Goal: Register for event/course

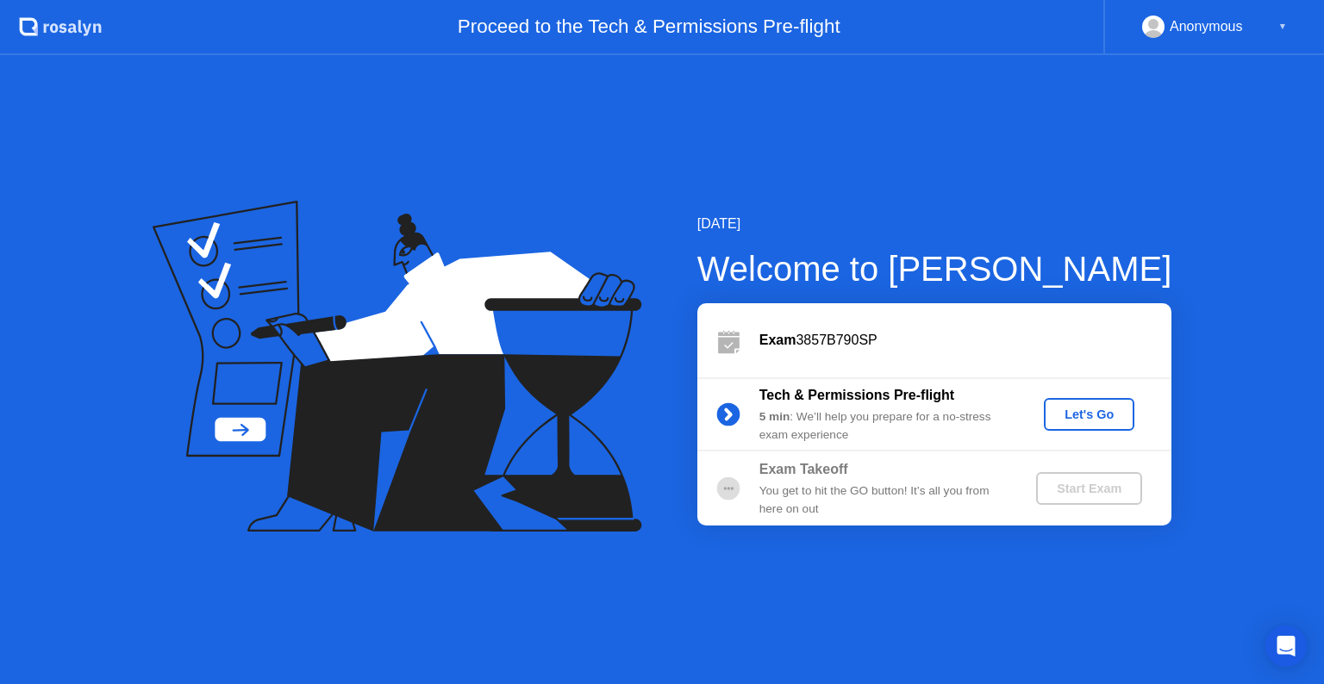
click at [1089, 412] on div "Let's Go" at bounding box center [1088, 415] width 77 height 14
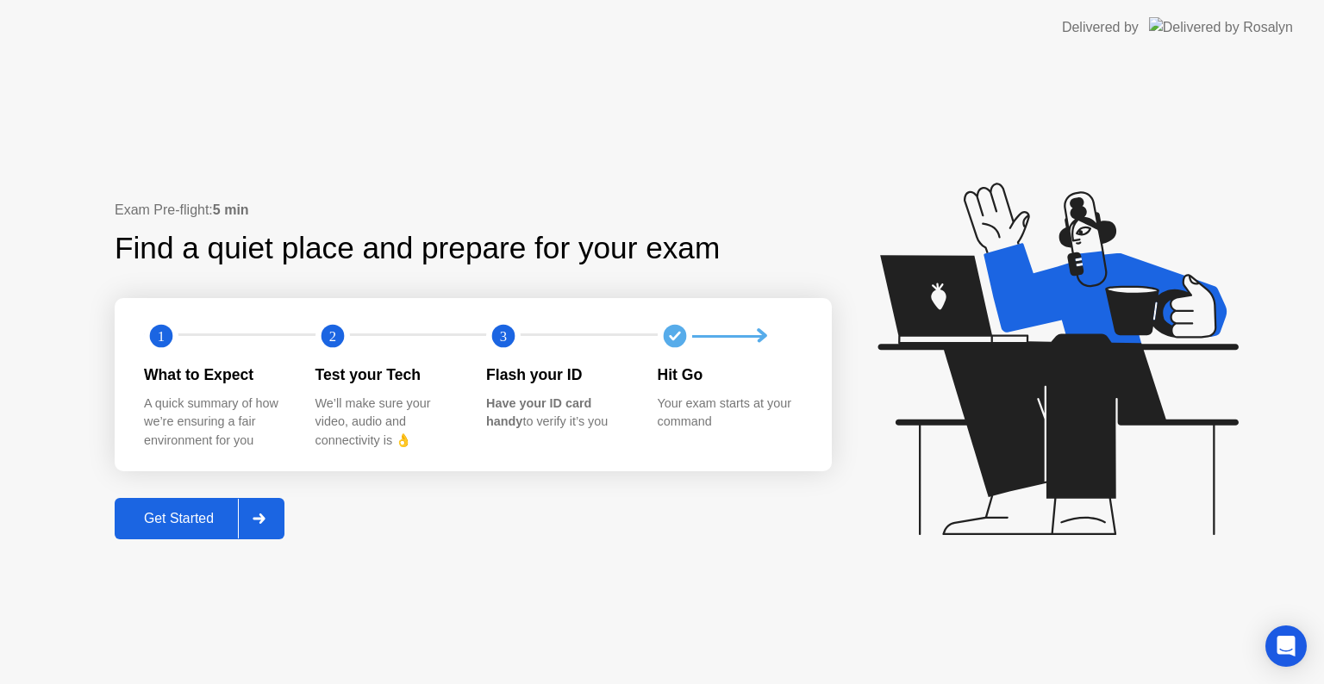
click at [164, 526] on div "Get Started" at bounding box center [179, 519] width 118 height 16
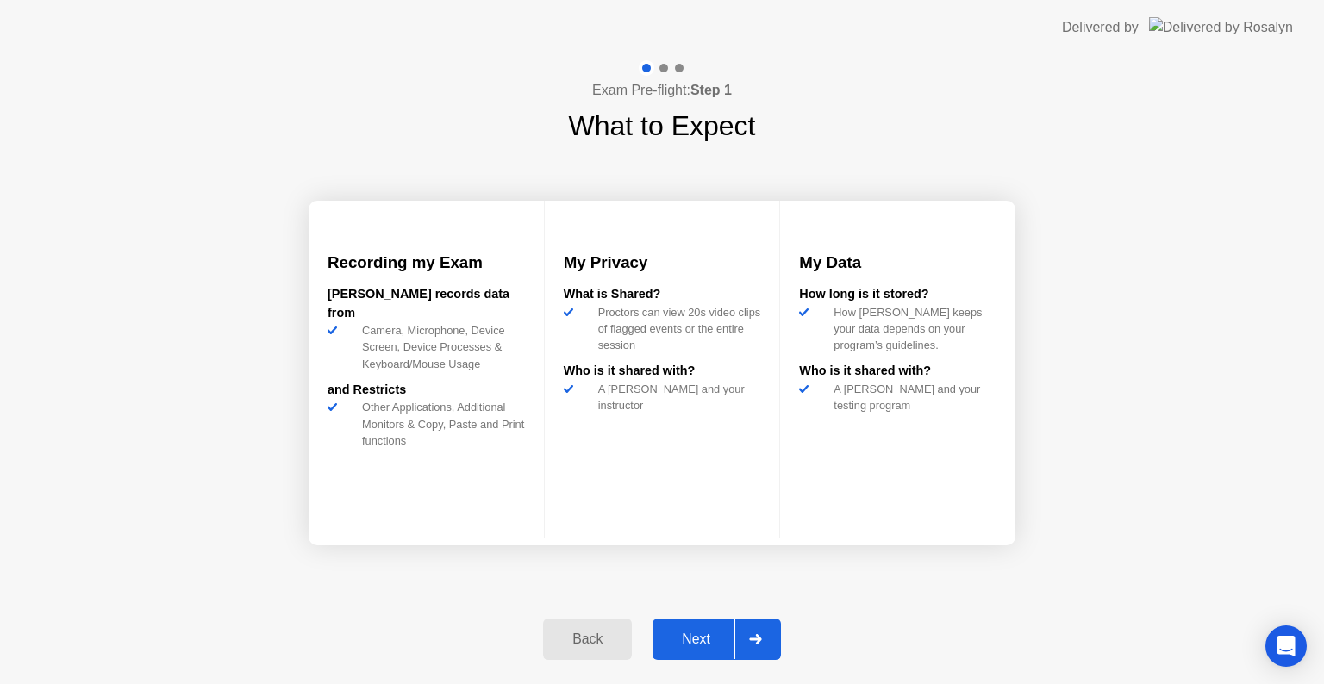
click at [669, 624] on button "Next" at bounding box center [716, 639] width 128 height 41
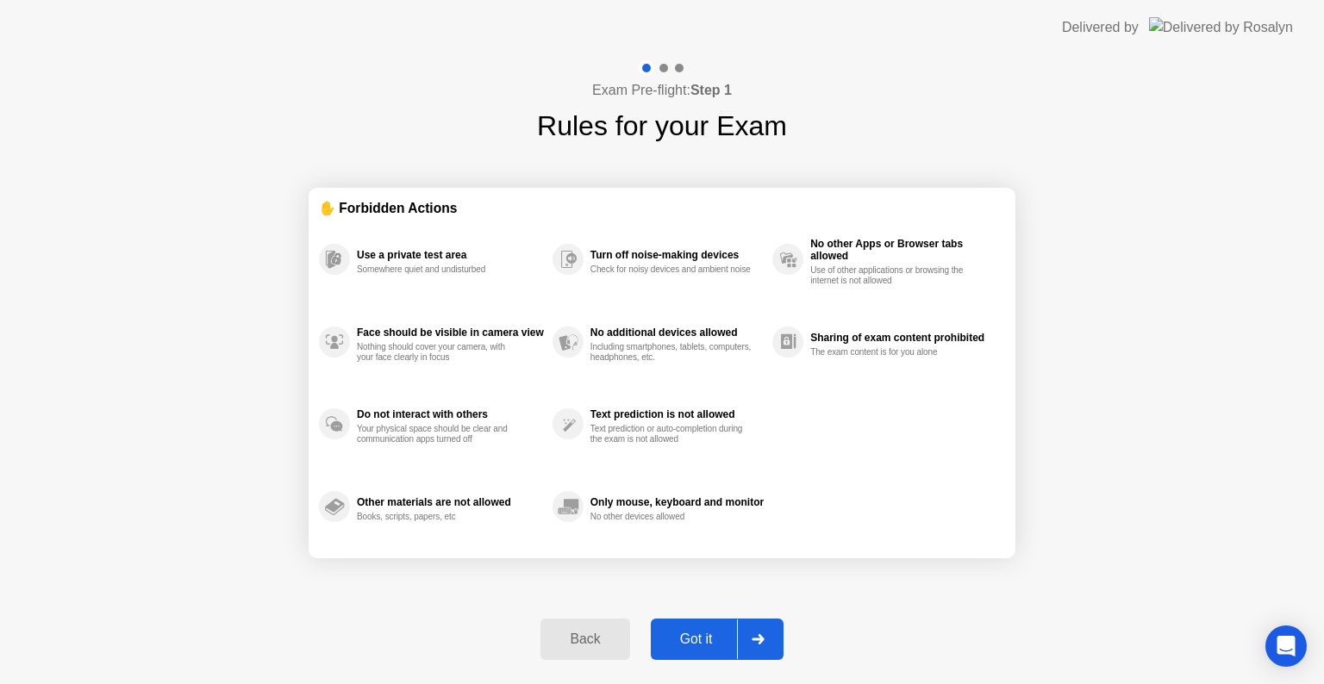
click at [698, 626] on button "Got it" at bounding box center [717, 639] width 133 height 41
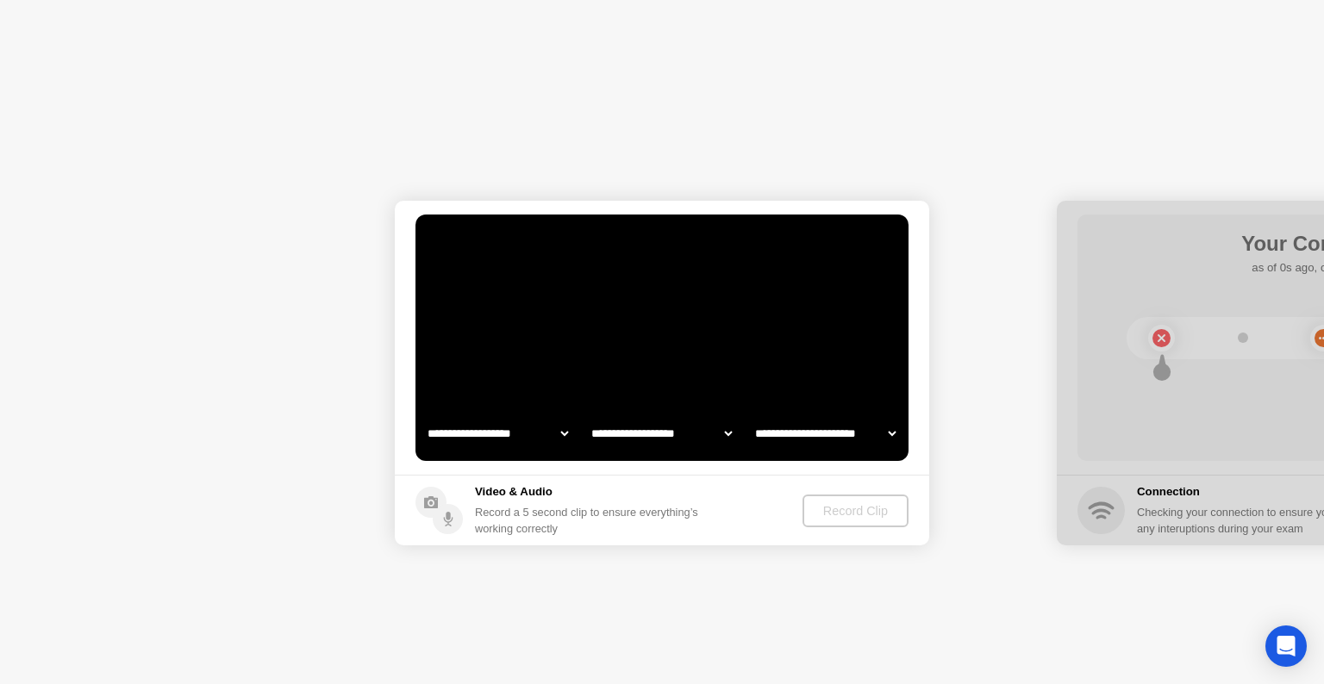
select select "**********"
select select "*******"
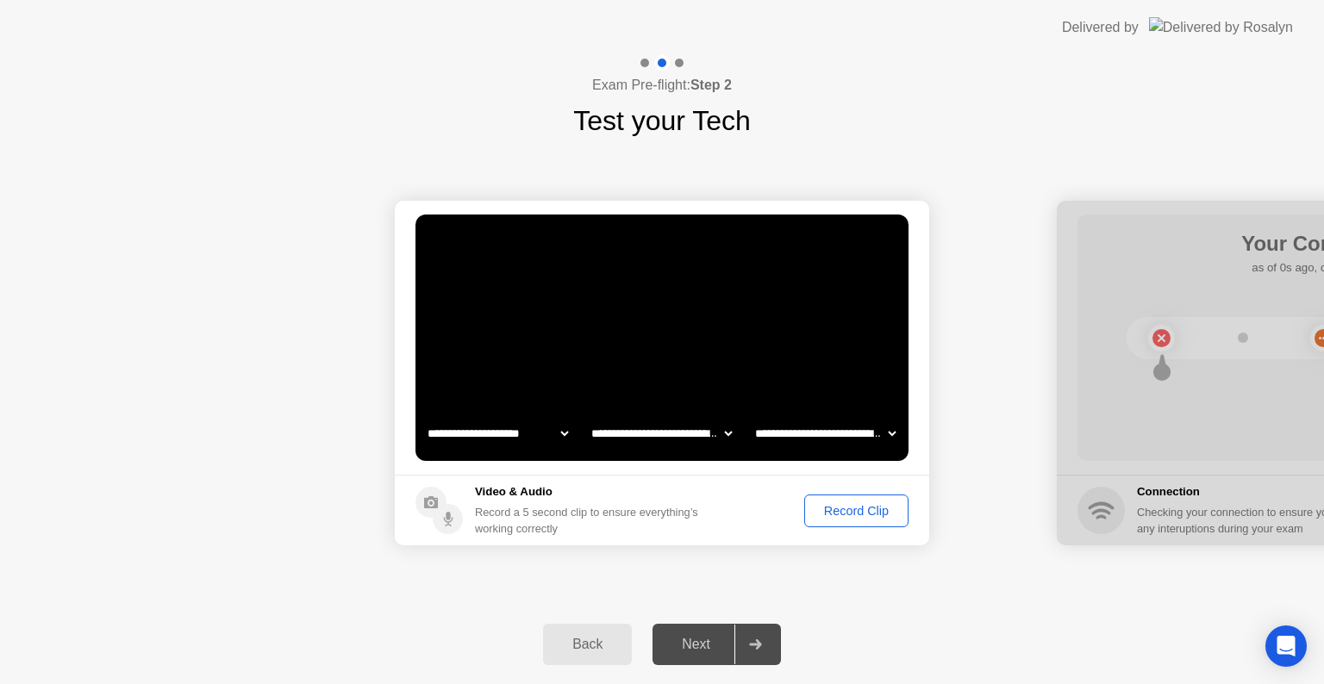
click at [706, 641] on div "Next" at bounding box center [695, 645] width 77 height 16
drag, startPoint x: 1017, startPoint y: 458, endPoint x: 891, endPoint y: 489, distance: 129.6
click at [862, 500] on button "Record Clip" at bounding box center [856, 511] width 104 height 33
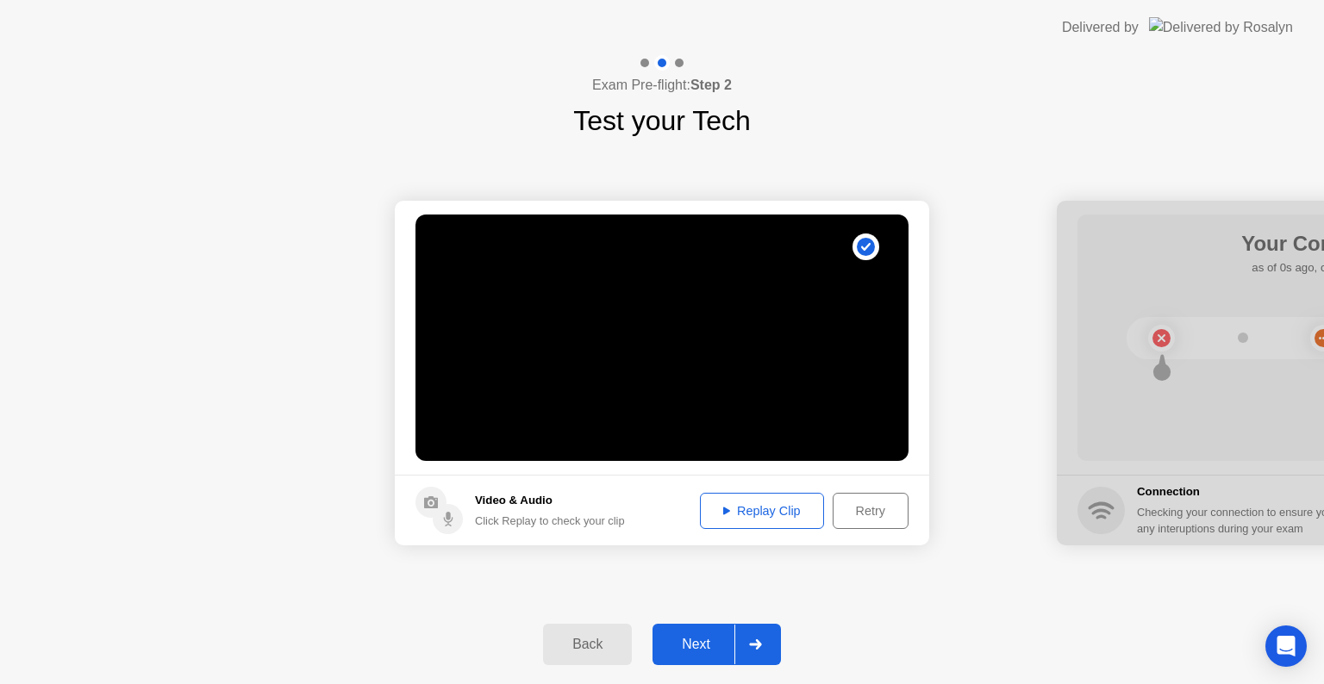
click at [772, 514] on div "Replay Clip" at bounding box center [762, 511] width 112 height 14
click at [787, 516] on div "Replay Clip" at bounding box center [762, 511] width 112 height 14
click at [865, 507] on div "Retry" at bounding box center [870, 511] width 64 height 14
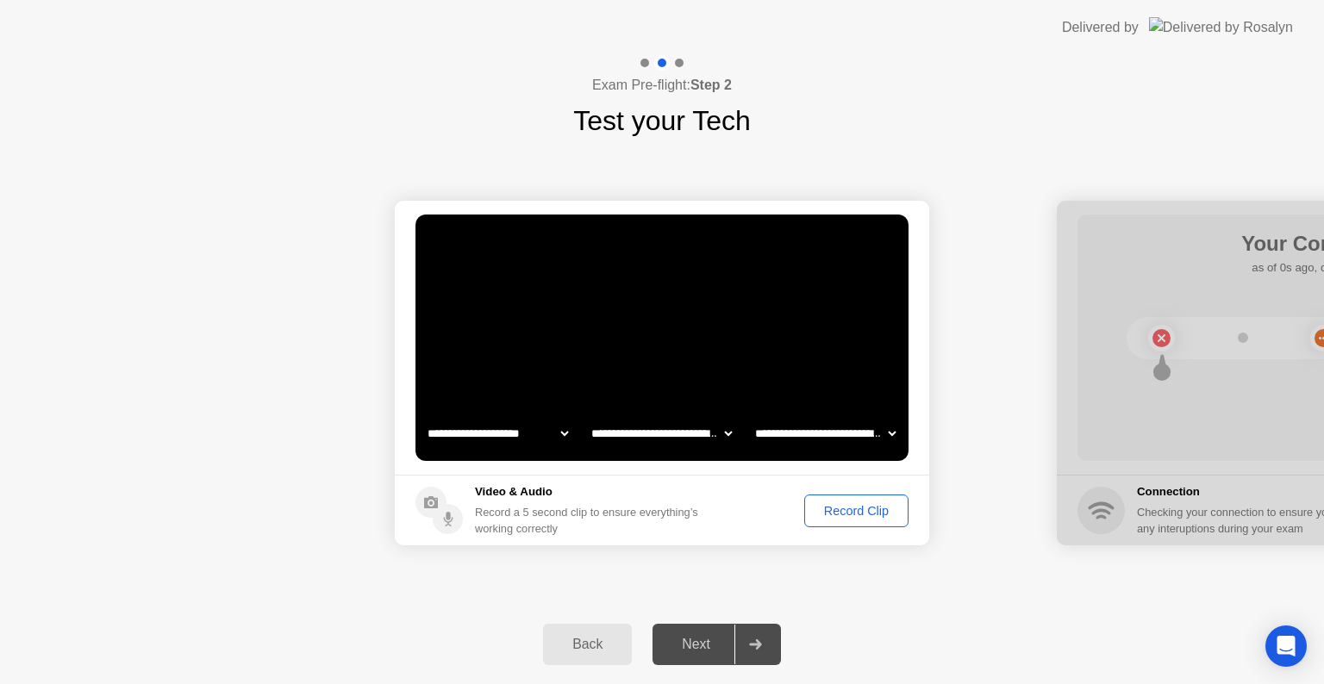
click at [855, 507] on div "Record Clip" at bounding box center [856, 511] width 92 height 14
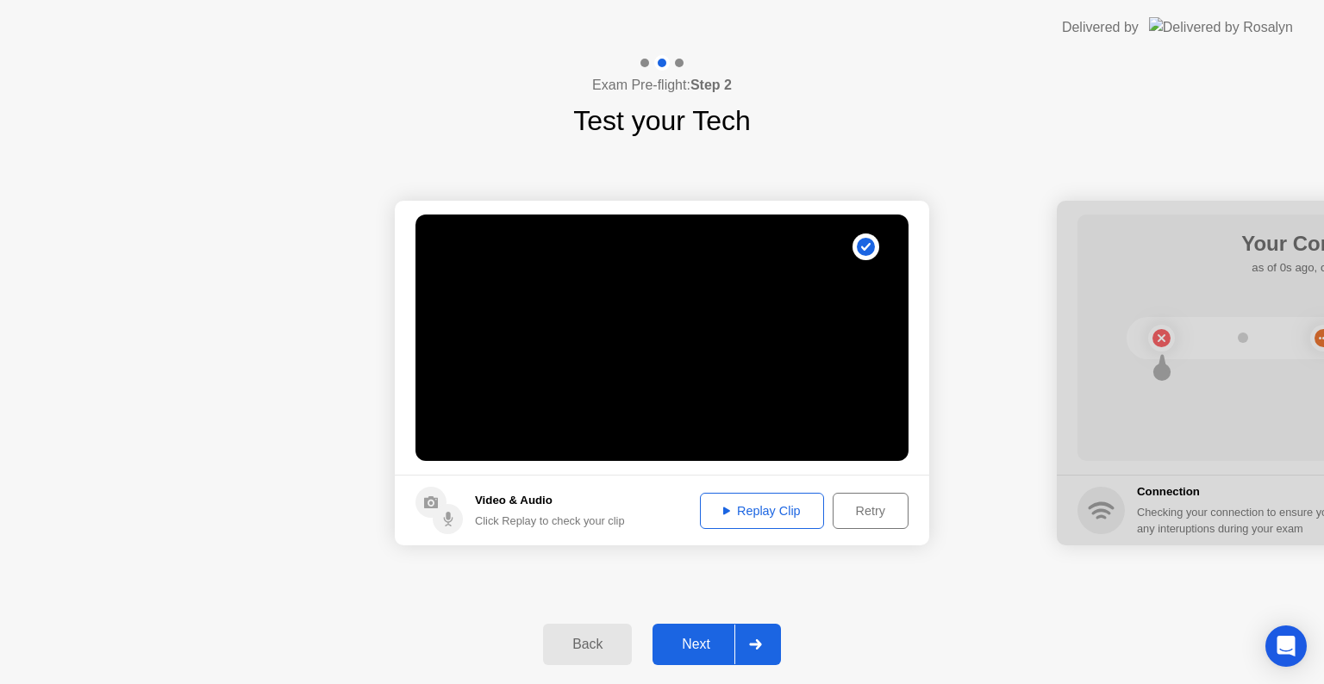
click at [780, 504] on div "Replay Clip" at bounding box center [762, 511] width 112 height 14
click at [707, 643] on div "Next" at bounding box center [695, 645] width 77 height 16
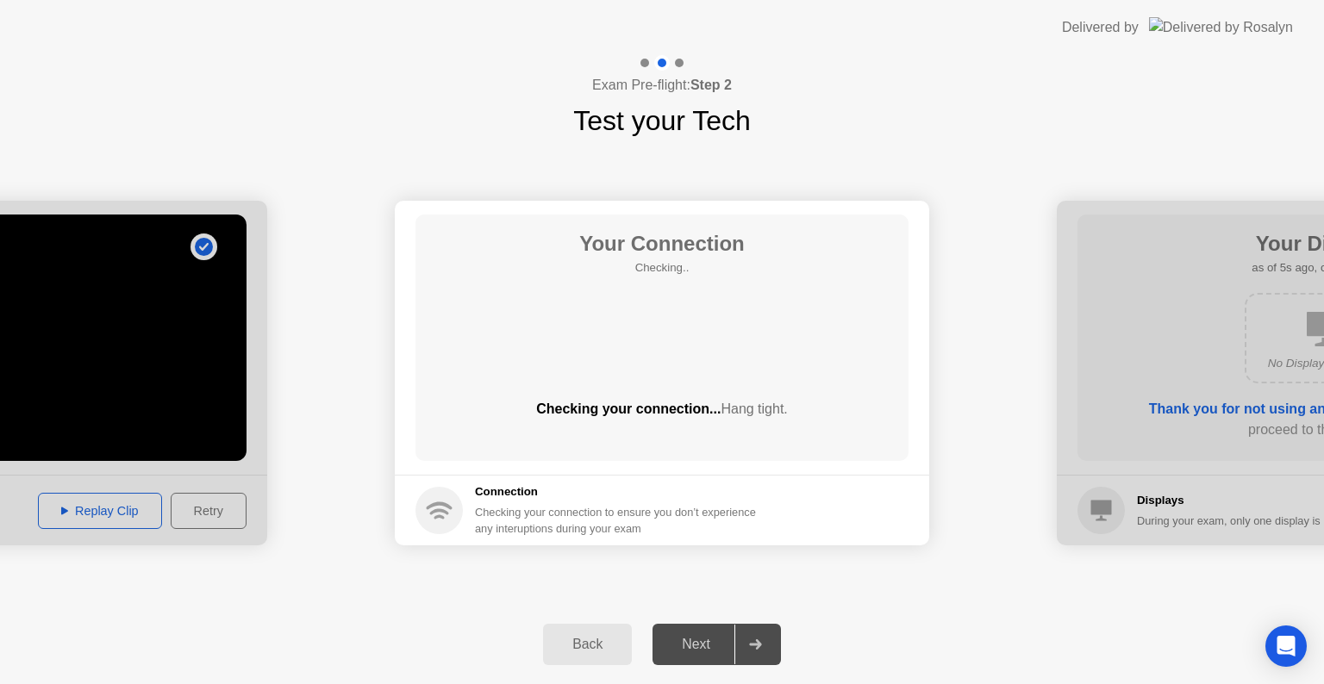
click at [565, 638] on div "Back" at bounding box center [587, 645] width 78 height 16
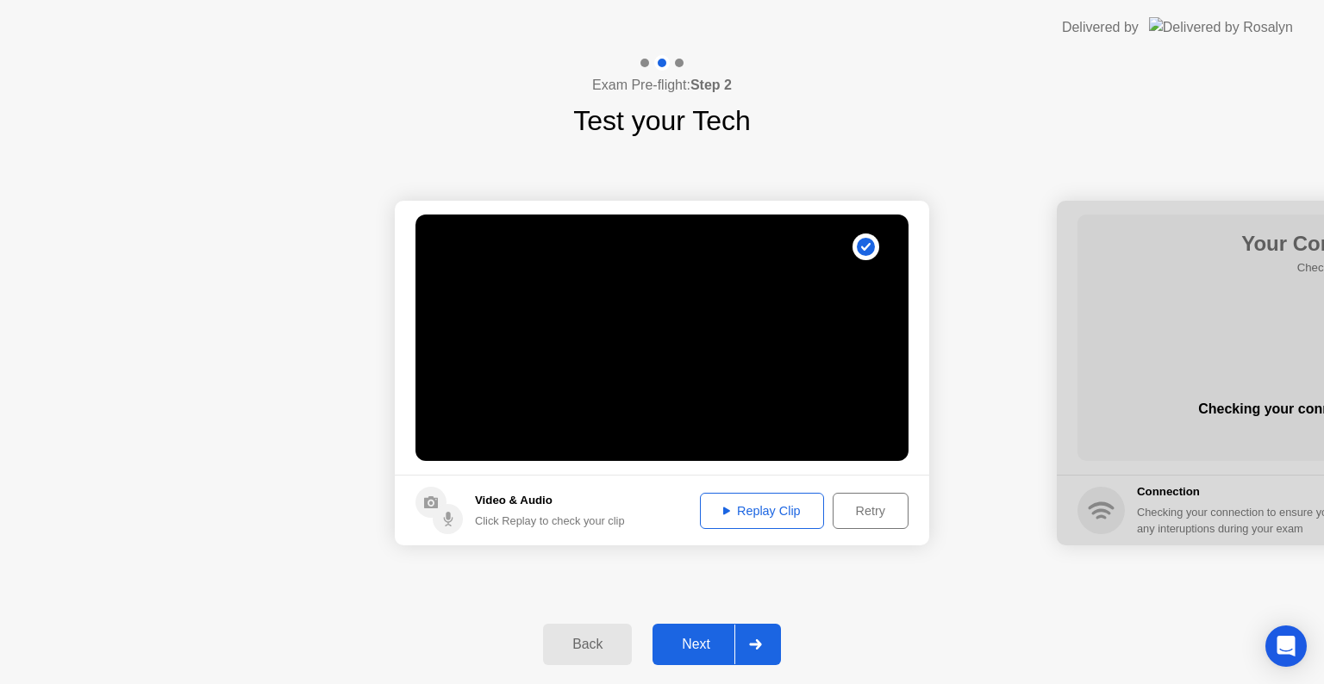
click at [853, 517] on div "Retry" at bounding box center [870, 511] width 64 height 14
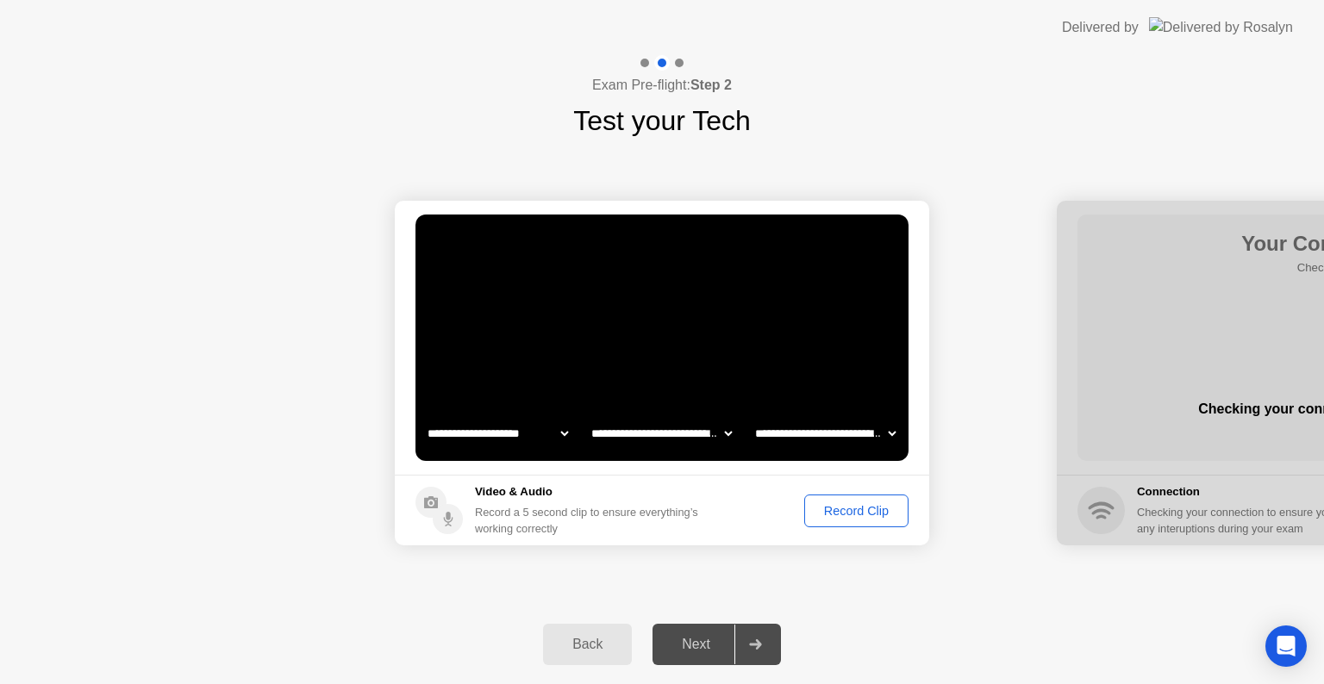
click at [834, 514] on div "Record Clip" at bounding box center [856, 511] width 92 height 14
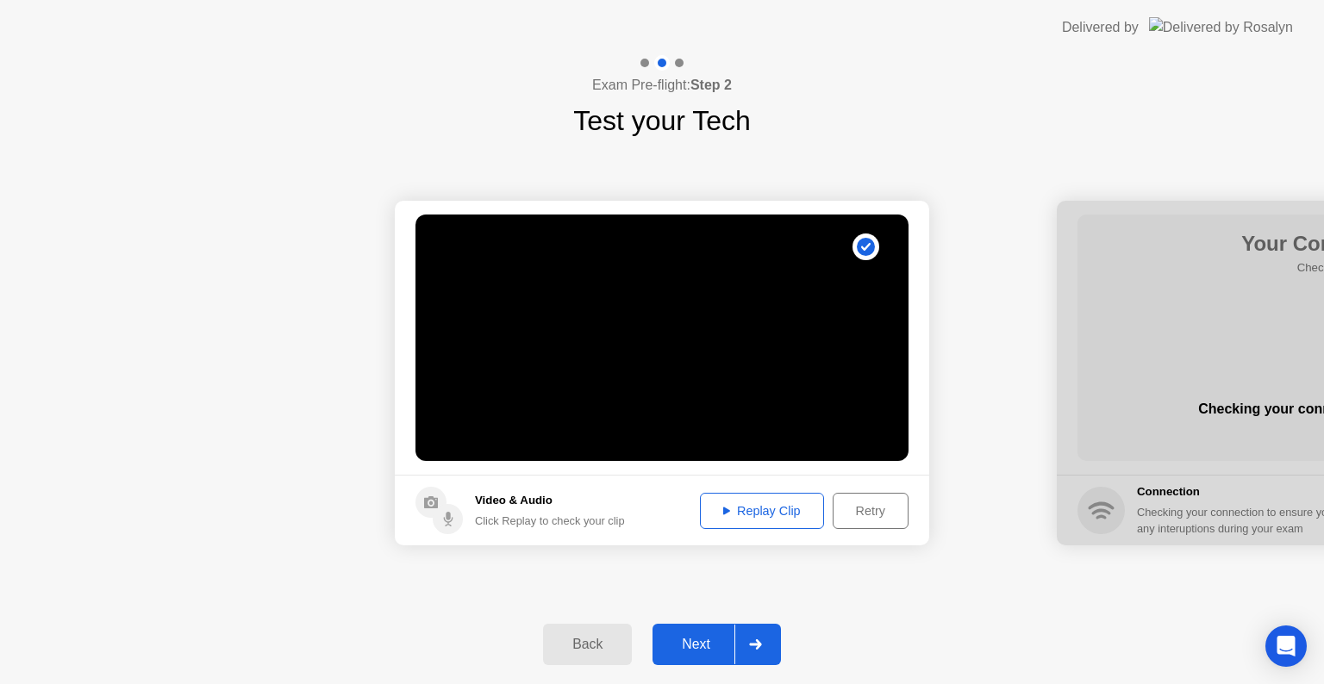
click at [782, 523] on button "Replay Clip" at bounding box center [762, 511] width 124 height 36
click at [782, 509] on div "Replay Clip" at bounding box center [762, 511] width 112 height 14
click at [717, 637] on div "Next" at bounding box center [695, 645] width 77 height 16
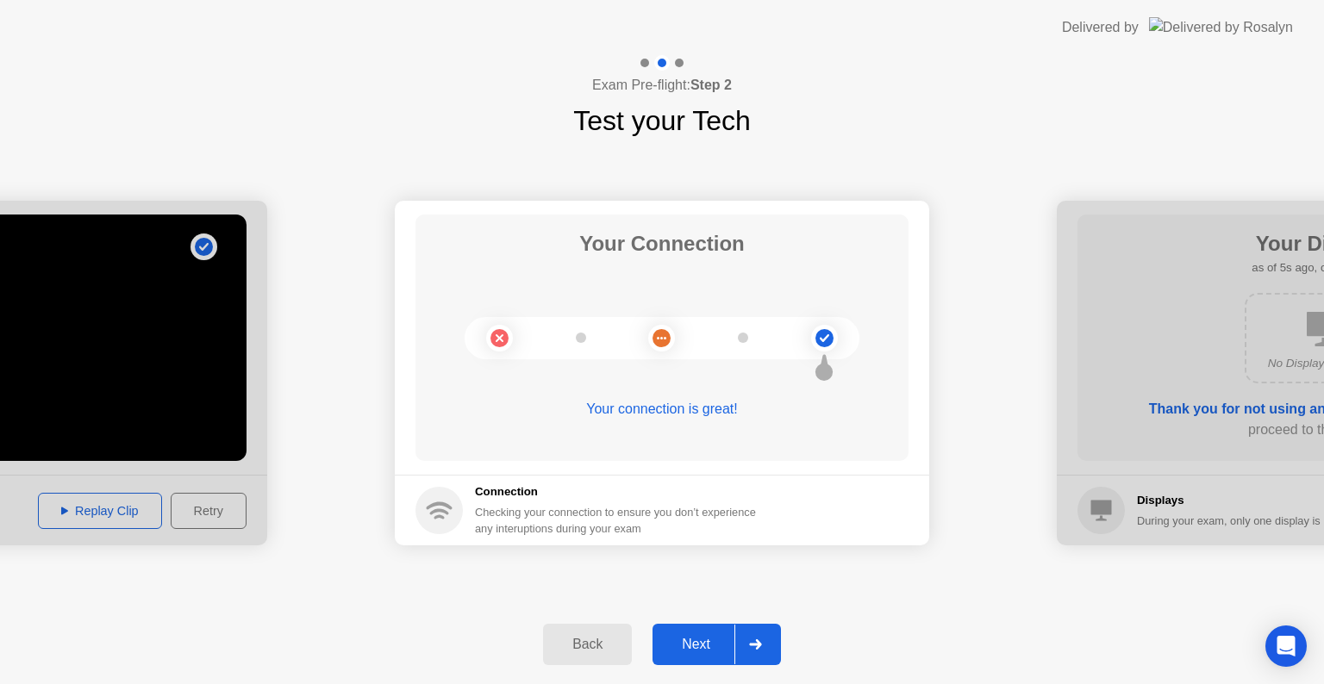
click at [682, 640] on div "Next" at bounding box center [695, 645] width 77 height 16
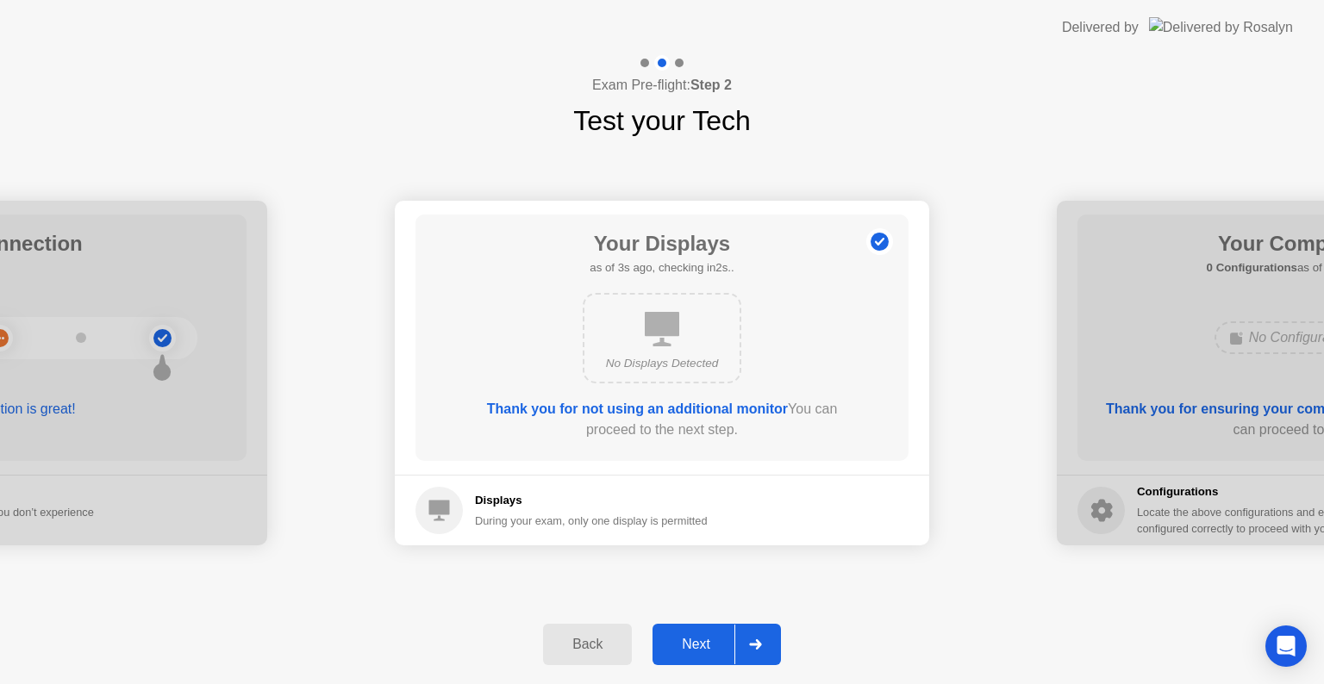
click at [648, 352] on div "No Displays Detected" at bounding box center [661, 338] width 159 height 90
click at [648, 351] on div "No Displays Detected" at bounding box center [661, 338] width 159 height 90
drag, startPoint x: 648, startPoint y: 351, endPoint x: 705, endPoint y: 452, distance: 115.7
click at [655, 362] on div "No Displays Detected" at bounding box center [661, 338] width 159 height 90
click at [721, 234] on h1 "Your Displays" at bounding box center [661, 243] width 144 height 31
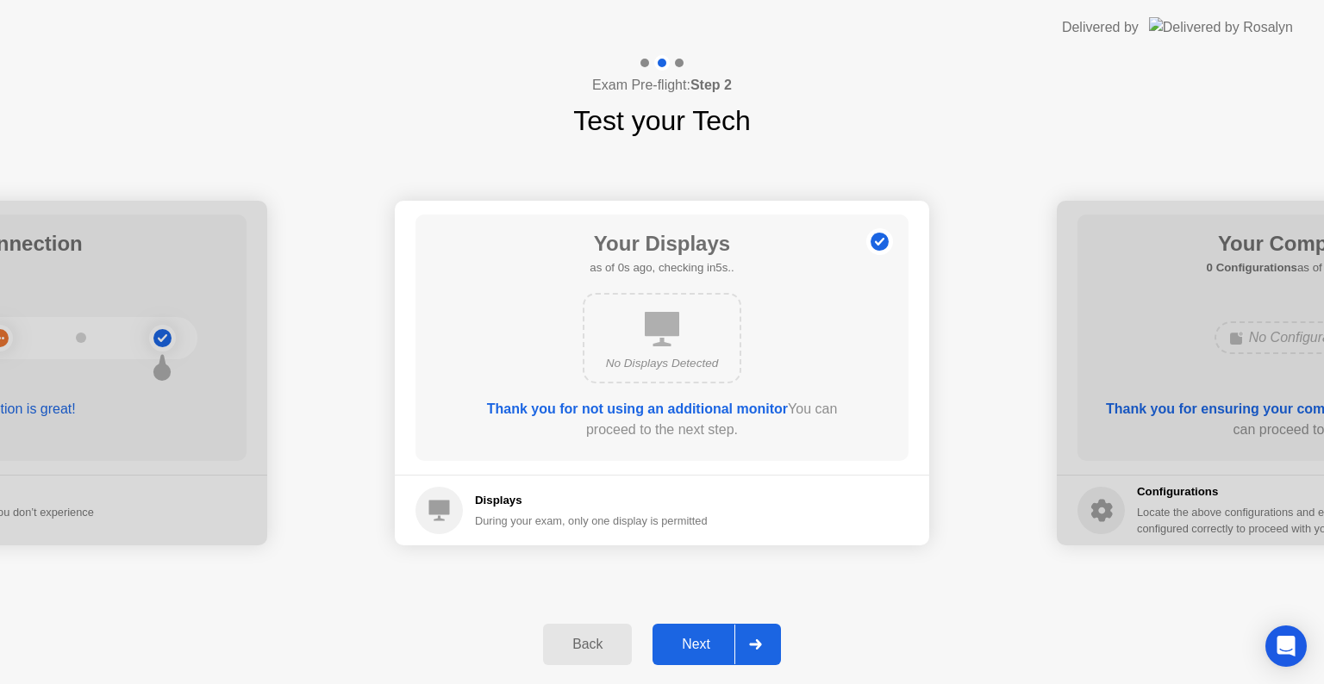
click at [669, 254] on h1 "Your Displays" at bounding box center [661, 243] width 144 height 31
click at [711, 375] on div "No Displays Detected" at bounding box center [661, 338] width 159 height 90
click at [715, 376] on div "No Displays Detected" at bounding box center [661, 338] width 159 height 90
drag, startPoint x: 722, startPoint y: 375, endPoint x: 729, endPoint y: 393, distance: 19.4
click at [728, 380] on div "No Displays Detected" at bounding box center [661, 338] width 159 height 90
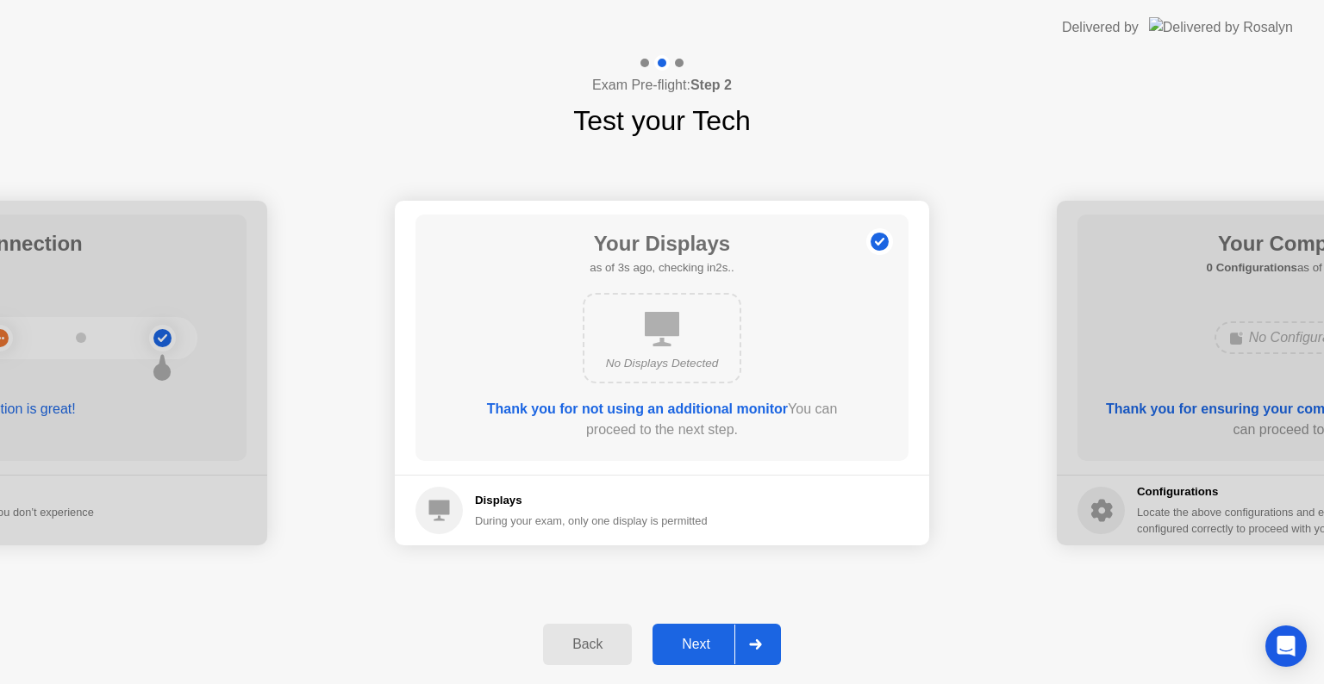
click at [726, 422] on div "Thank you for not using an additional monitor You can proceed to the next step." at bounding box center [661, 419] width 395 height 41
click at [713, 648] on div "Next" at bounding box center [695, 645] width 77 height 16
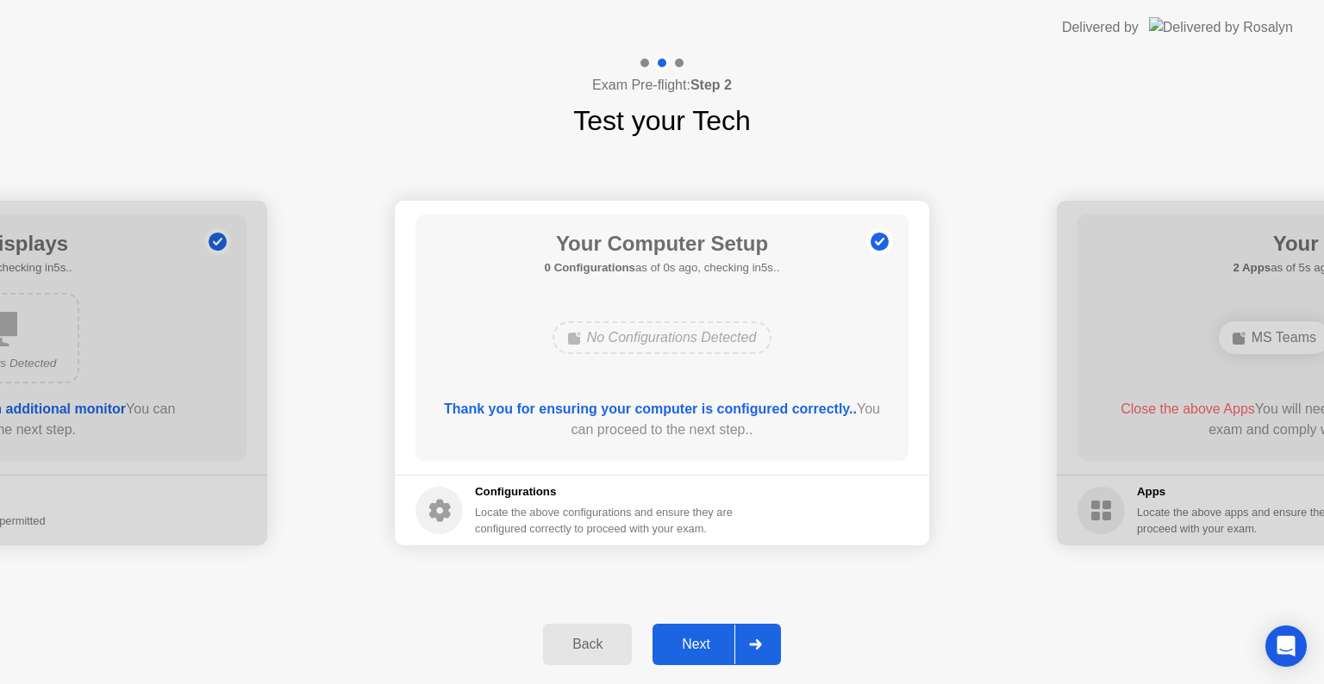
click at [701, 627] on button "Next" at bounding box center [716, 644] width 128 height 41
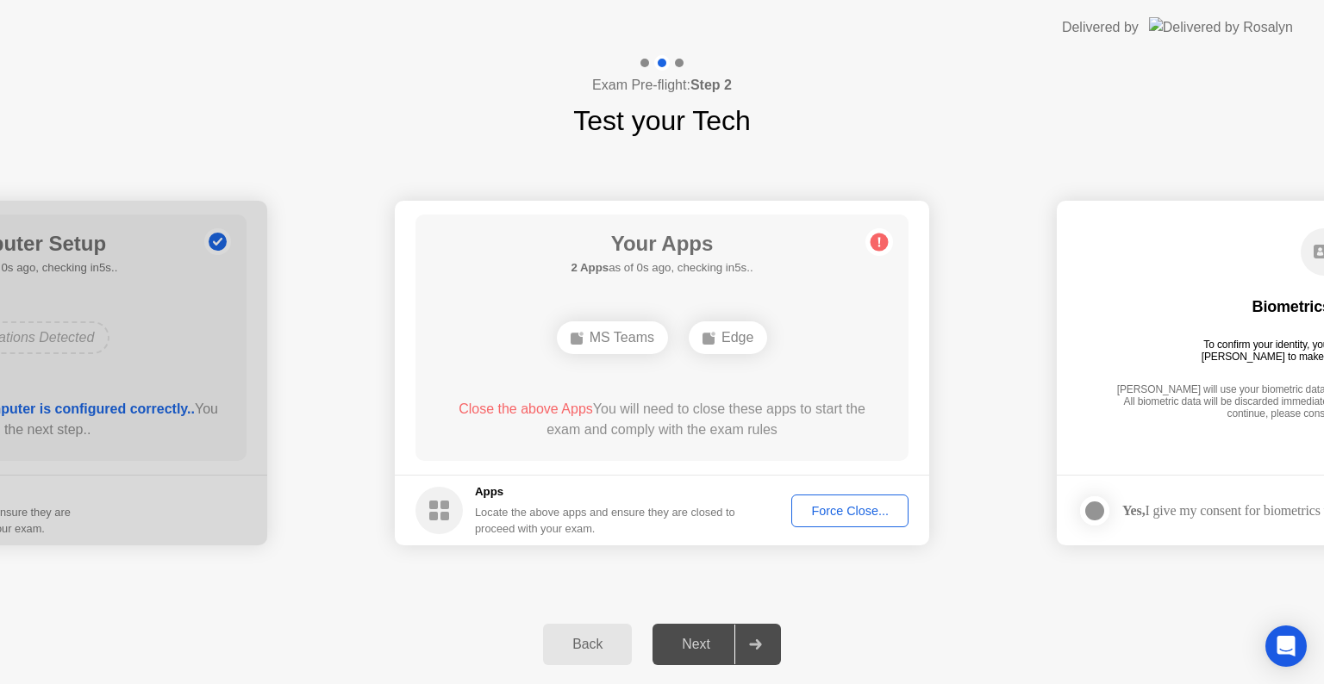
click at [765, 641] on div at bounding box center [754, 645] width 41 height 40
click at [875, 513] on div "Force Close..." at bounding box center [849, 511] width 105 height 14
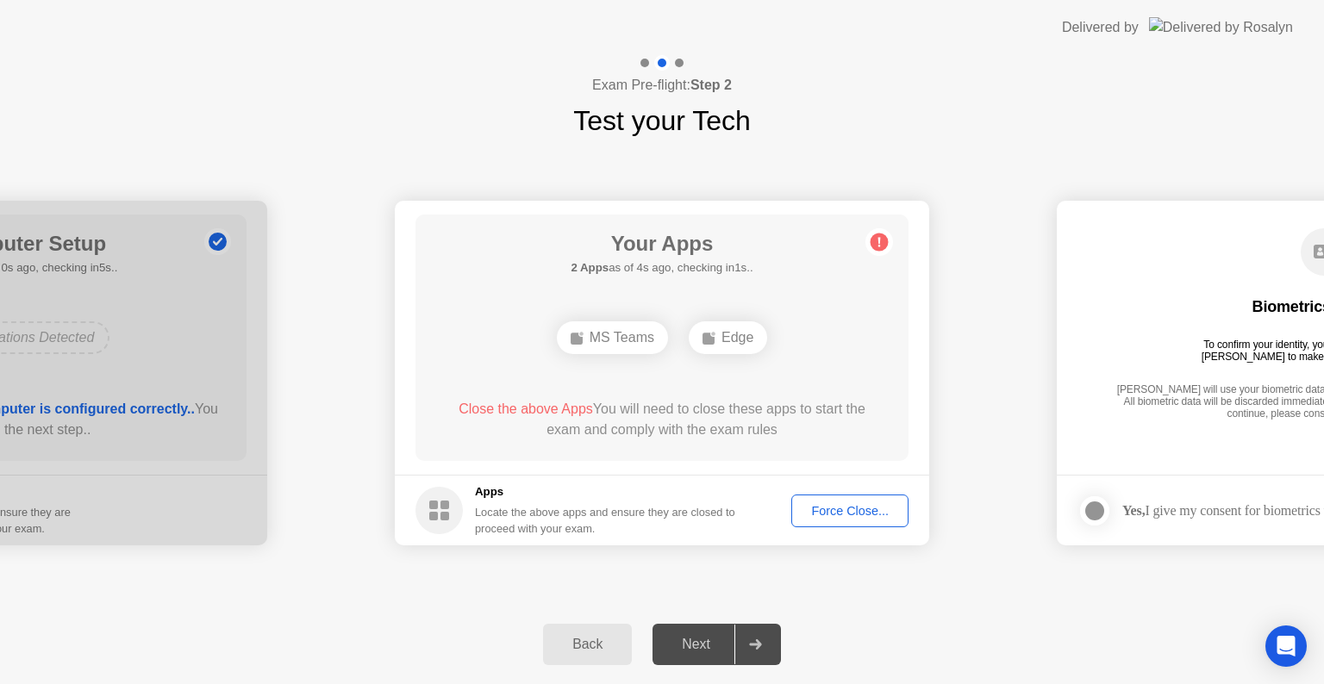
click at [750, 626] on div at bounding box center [754, 645] width 41 height 40
click at [751, 638] on div at bounding box center [754, 645] width 41 height 40
click at [696, 638] on div "Next" at bounding box center [695, 645] width 77 height 16
click at [720, 645] on div "Next" at bounding box center [695, 645] width 77 height 16
click at [744, 627] on div at bounding box center [754, 645] width 41 height 40
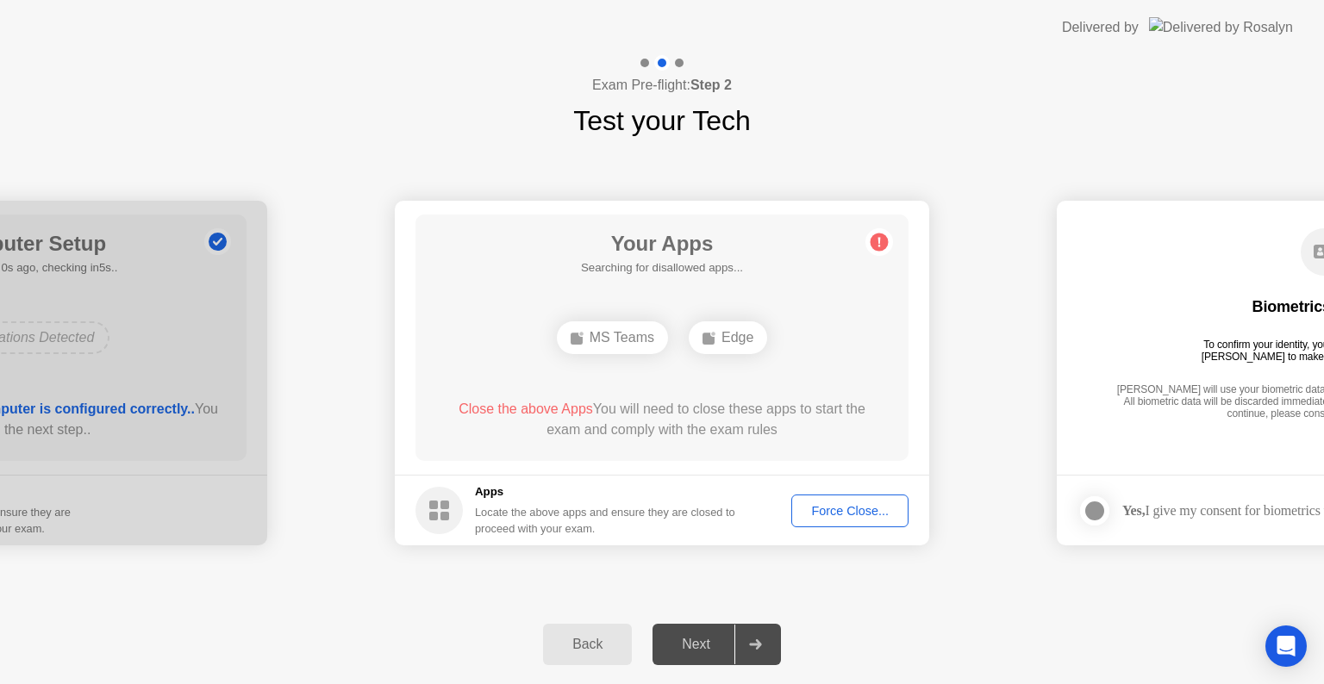
click at [877, 504] on div "Force Close..." at bounding box center [849, 511] width 105 height 14
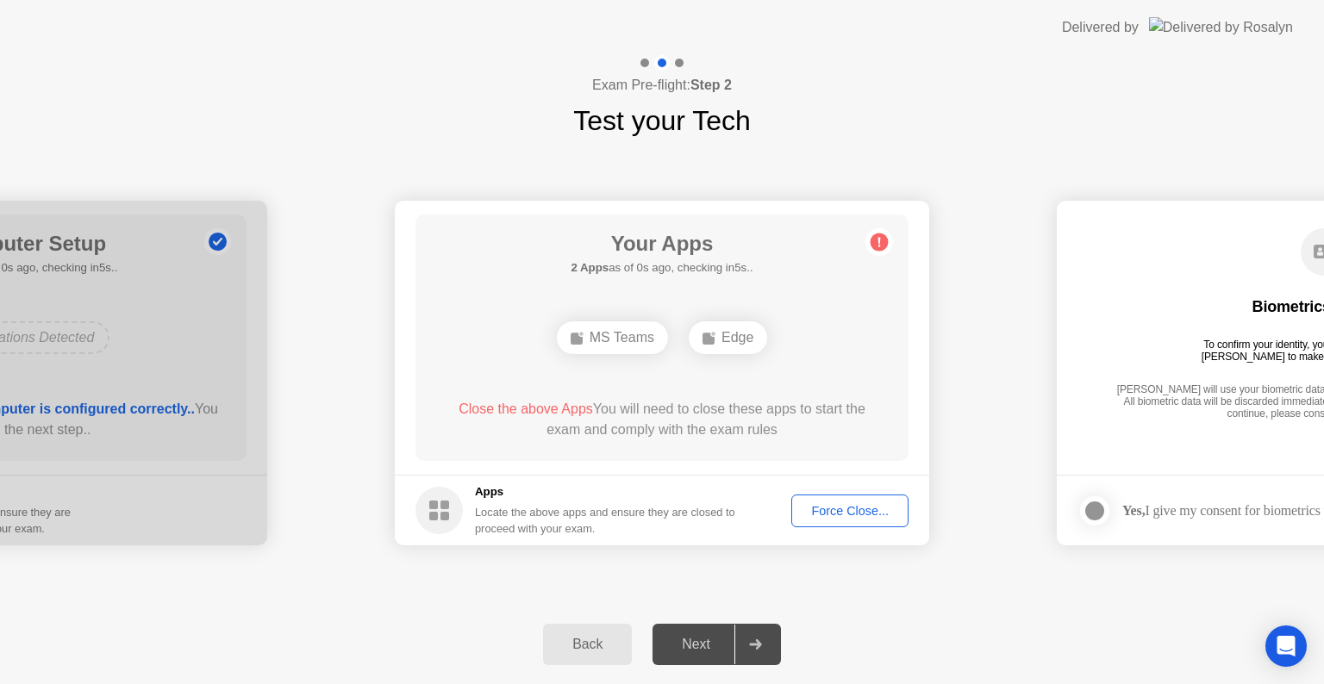
click at [875, 500] on button "Force Close..." at bounding box center [849, 511] width 117 height 33
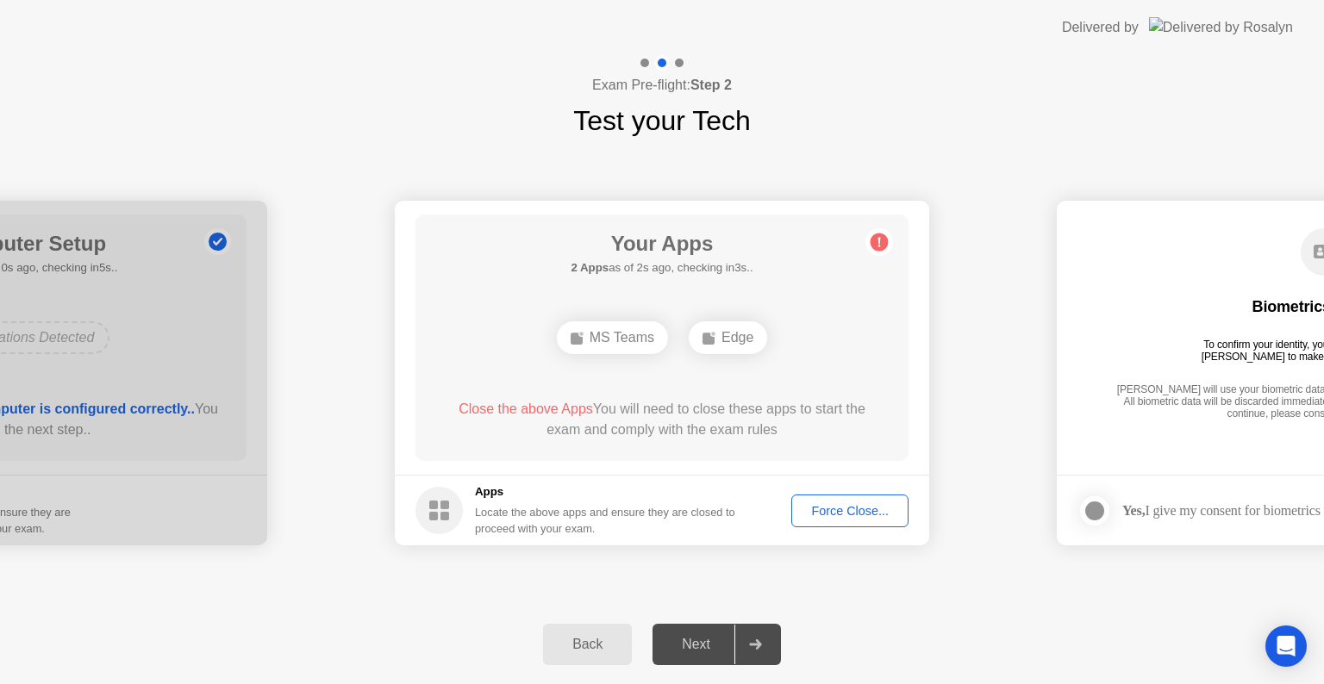
click at [833, 507] on div "Force Close..." at bounding box center [849, 511] width 105 height 14
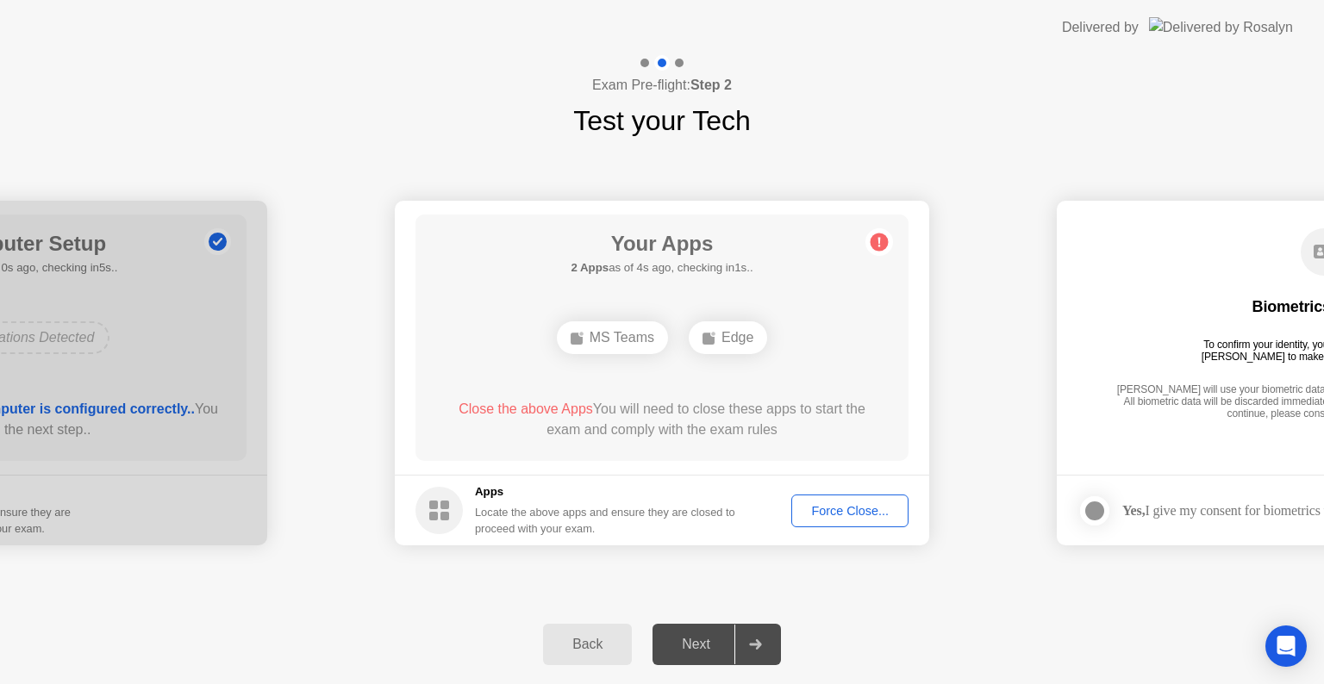
click at [743, 635] on div at bounding box center [754, 645] width 41 height 40
click at [705, 637] on div "Next" at bounding box center [695, 645] width 77 height 16
click at [654, 620] on div "Back Next" at bounding box center [662, 644] width 1324 height 79
click at [608, 335] on div "MS Teams" at bounding box center [612, 337] width 111 height 33
click at [716, 340] on icon at bounding box center [709, 338] width 14 height 14
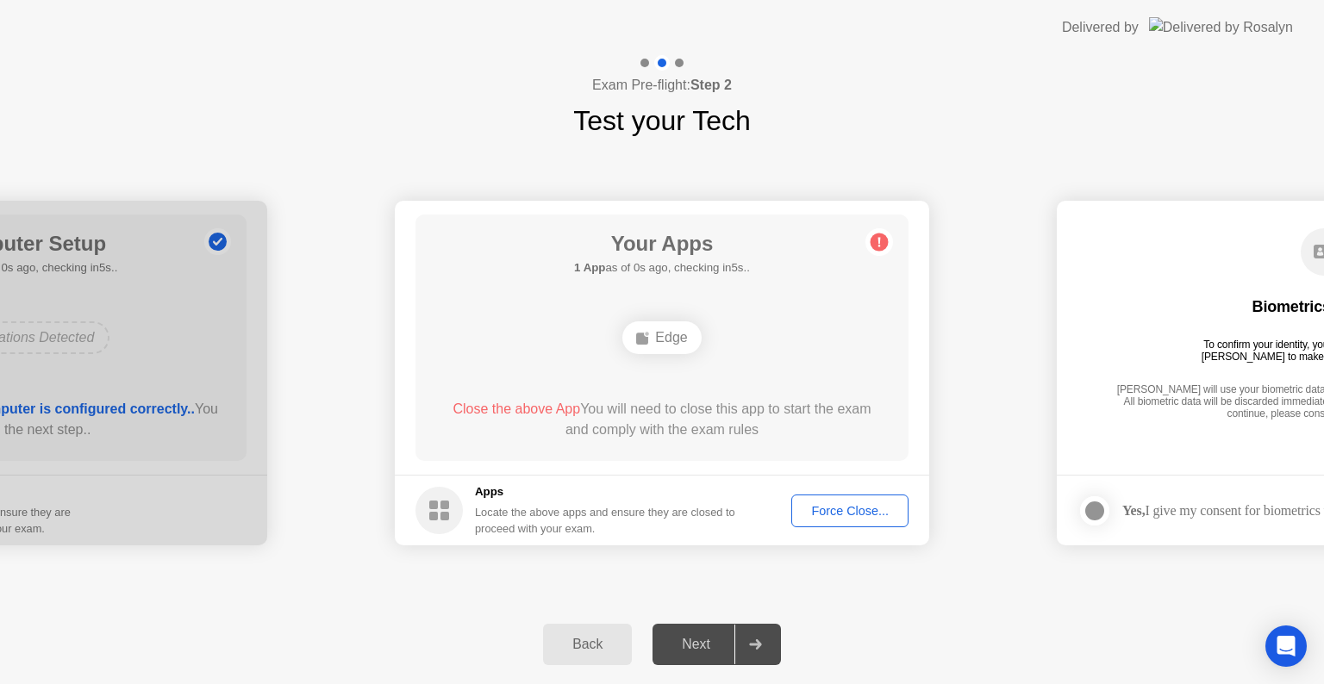
click at [711, 645] on div "Next" at bounding box center [695, 645] width 77 height 16
click at [838, 498] on button "Force Close..." at bounding box center [849, 511] width 117 height 33
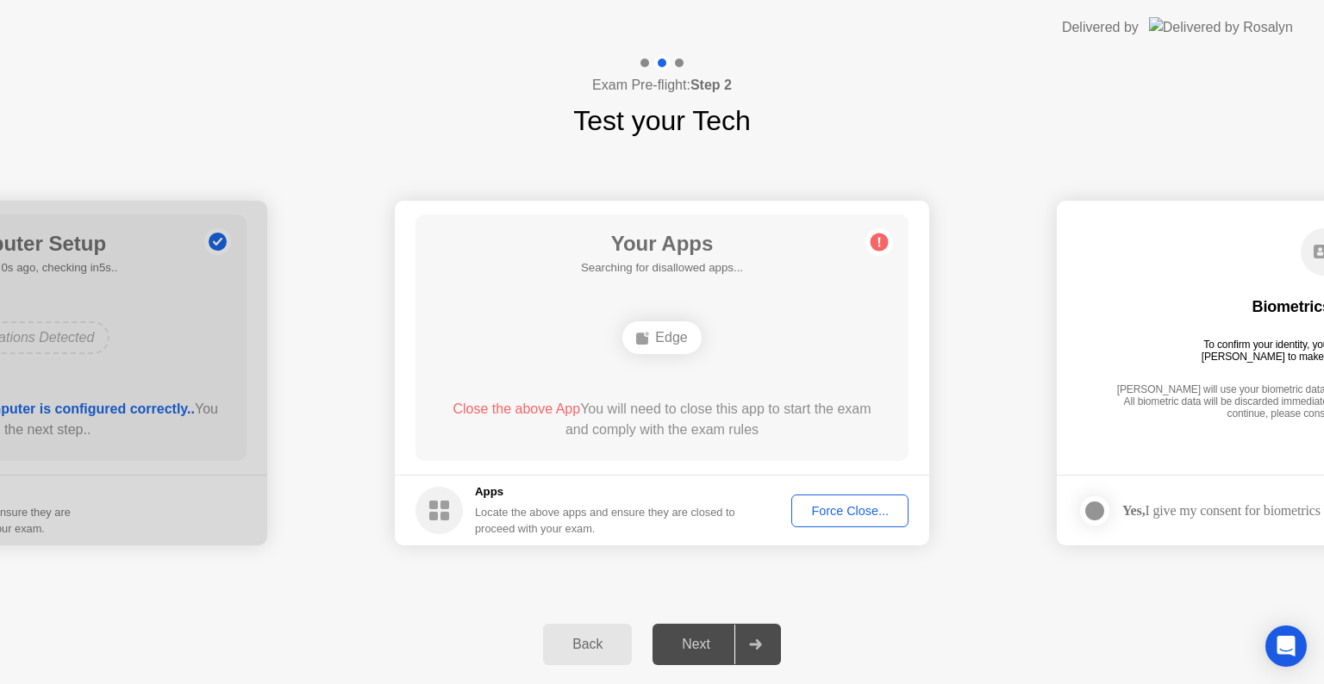
click at [682, 605] on div "Back Next" at bounding box center [662, 644] width 1324 height 79
click at [854, 507] on div "Force Close..." at bounding box center [849, 511] width 105 height 14
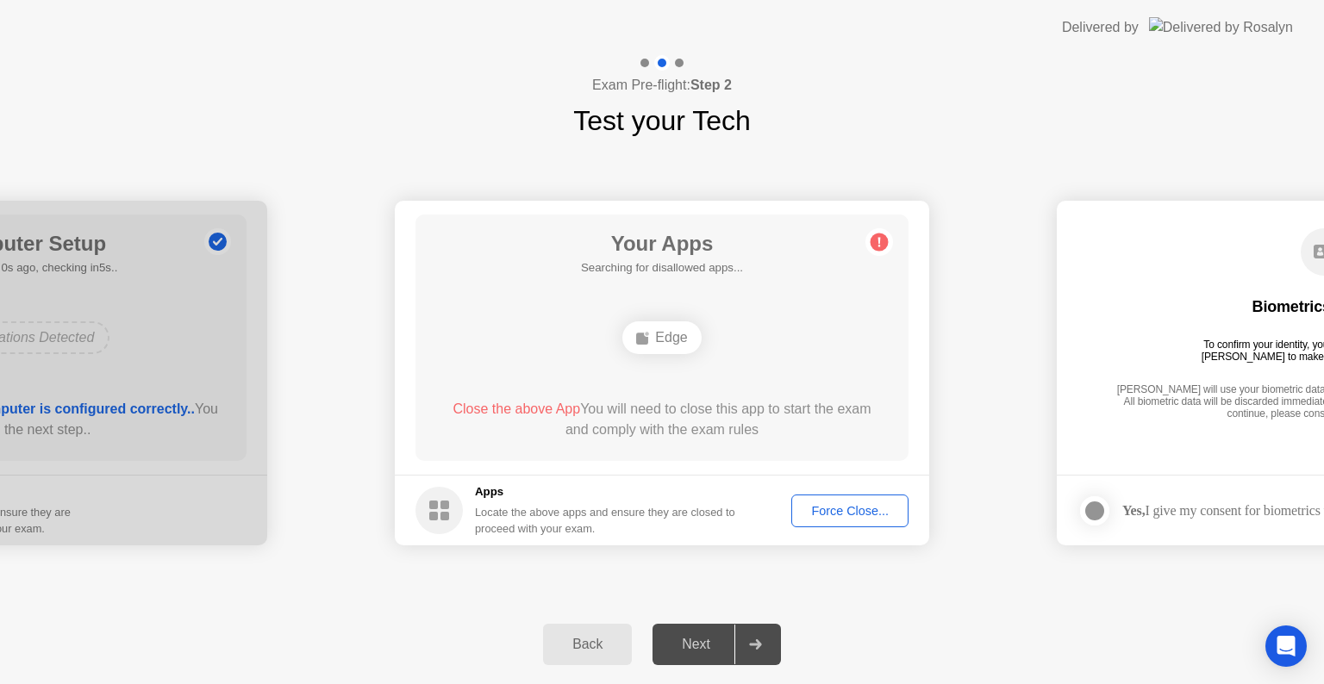
click at [761, 630] on div at bounding box center [754, 645] width 41 height 40
click at [762, 637] on div at bounding box center [754, 645] width 41 height 40
click at [762, 636] on div at bounding box center [754, 645] width 41 height 40
click at [757, 625] on div at bounding box center [754, 645] width 41 height 40
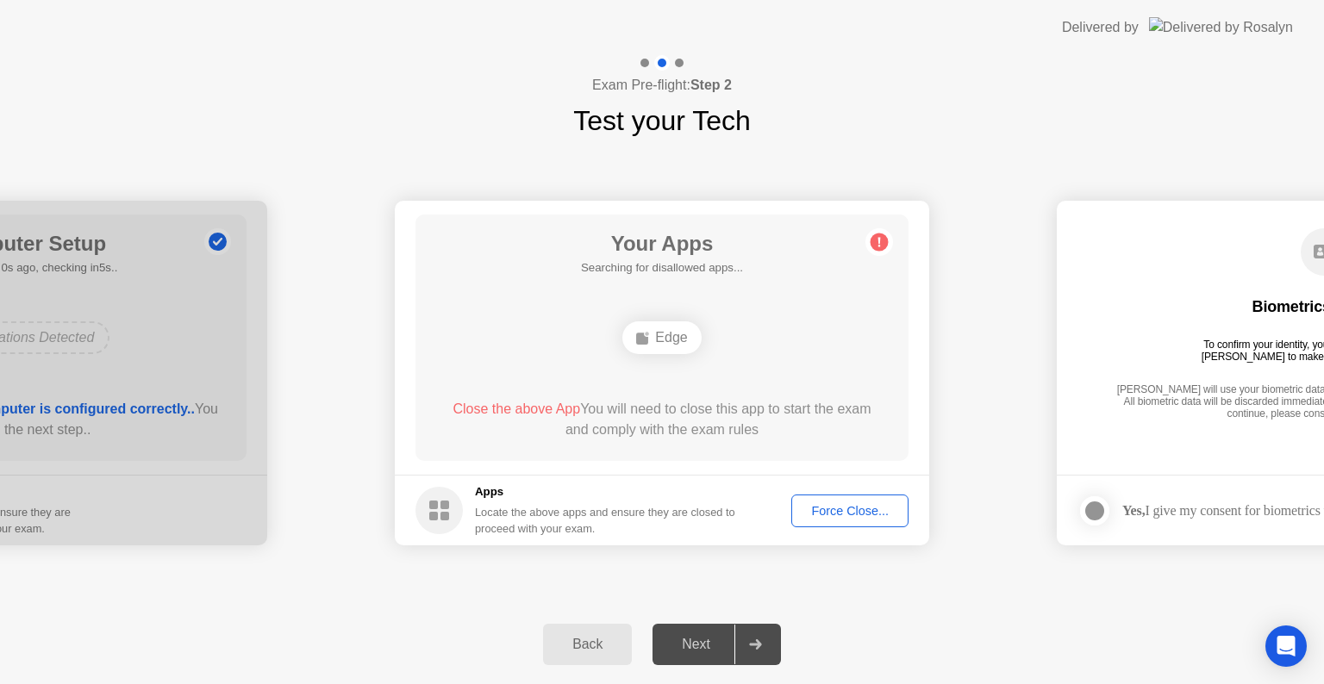
drag, startPoint x: 759, startPoint y: 517, endPoint x: 685, endPoint y: 504, distance: 75.2
click at [807, 513] on div "Force Close..." at bounding box center [849, 511] width 105 height 14
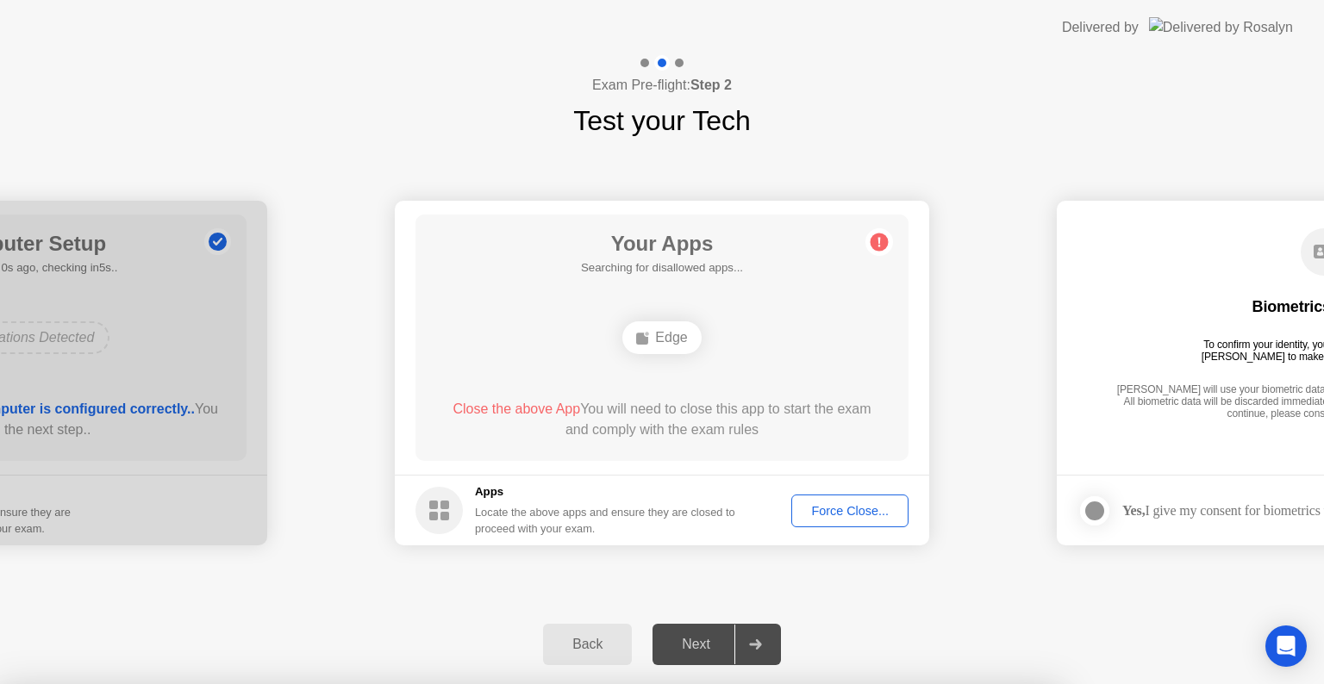
click at [809, 683] on div at bounding box center [662, 684] width 1324 height 0
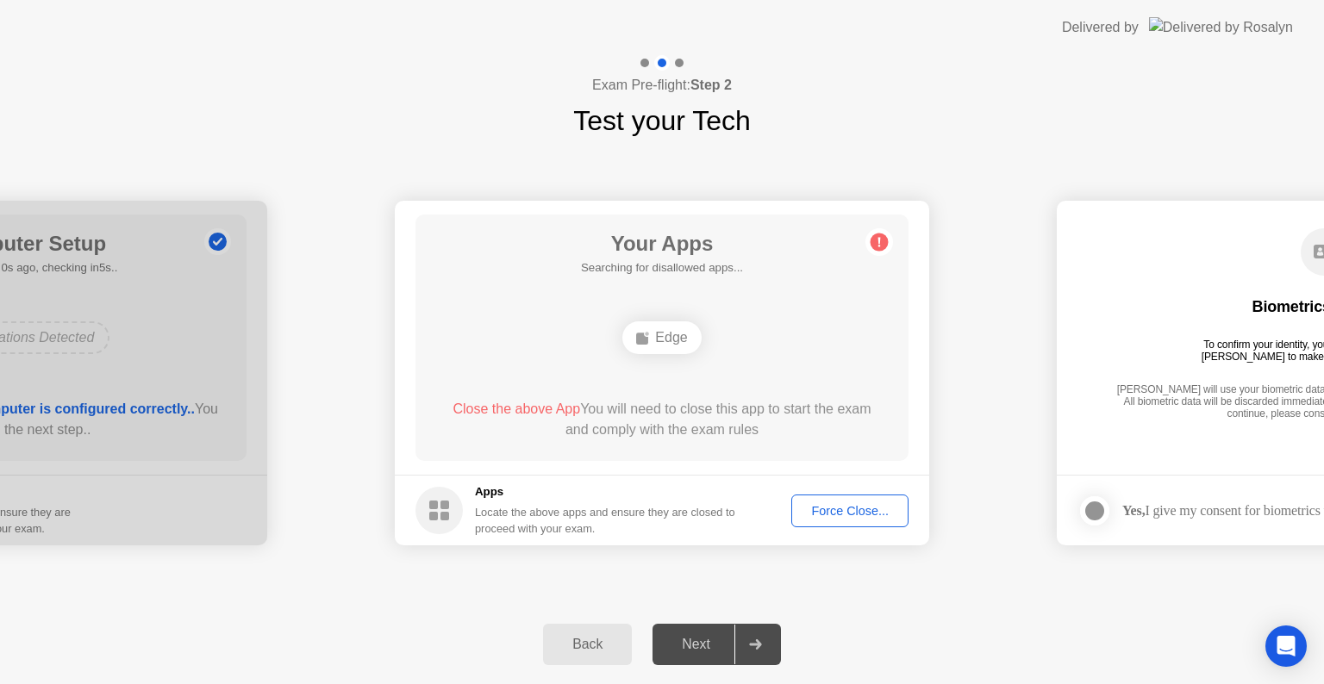
click at [810, 508] on div "Force Close..." at bounding box center [849, 511] width 105 height 14
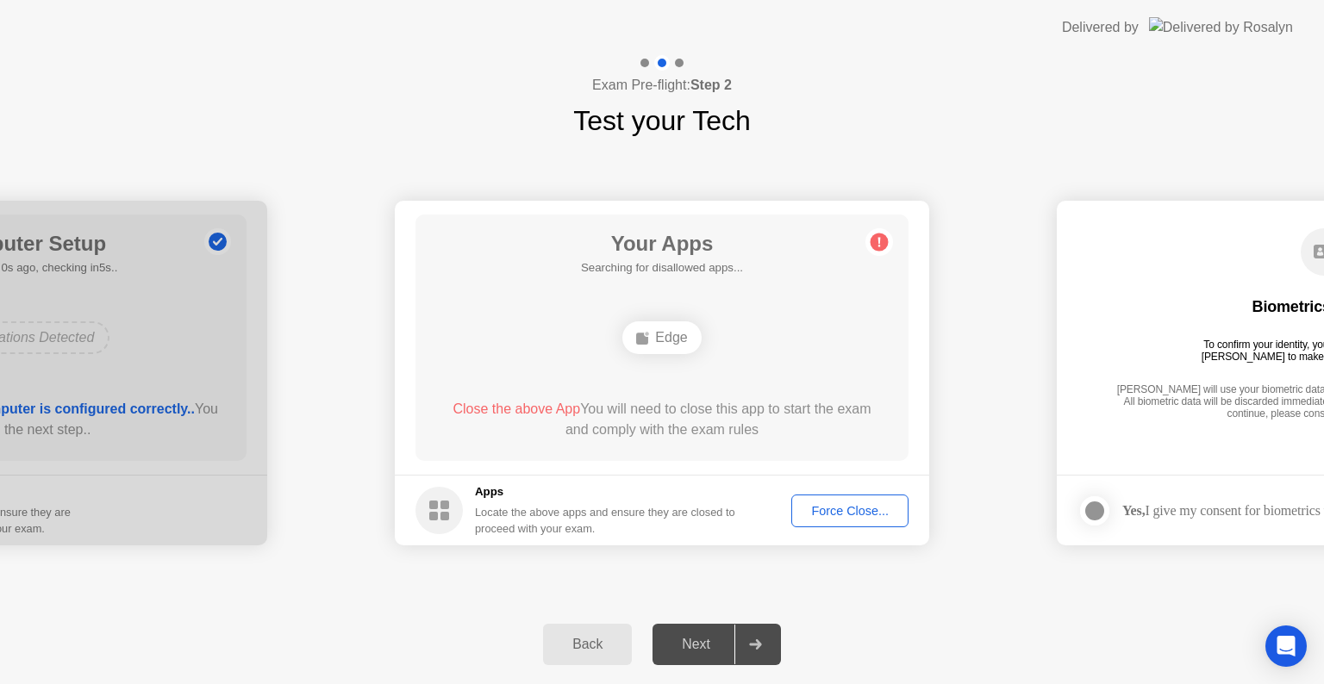
click at [817, 523] on button "Force Close..." at bounding box center [849, 511] width 117 height 33
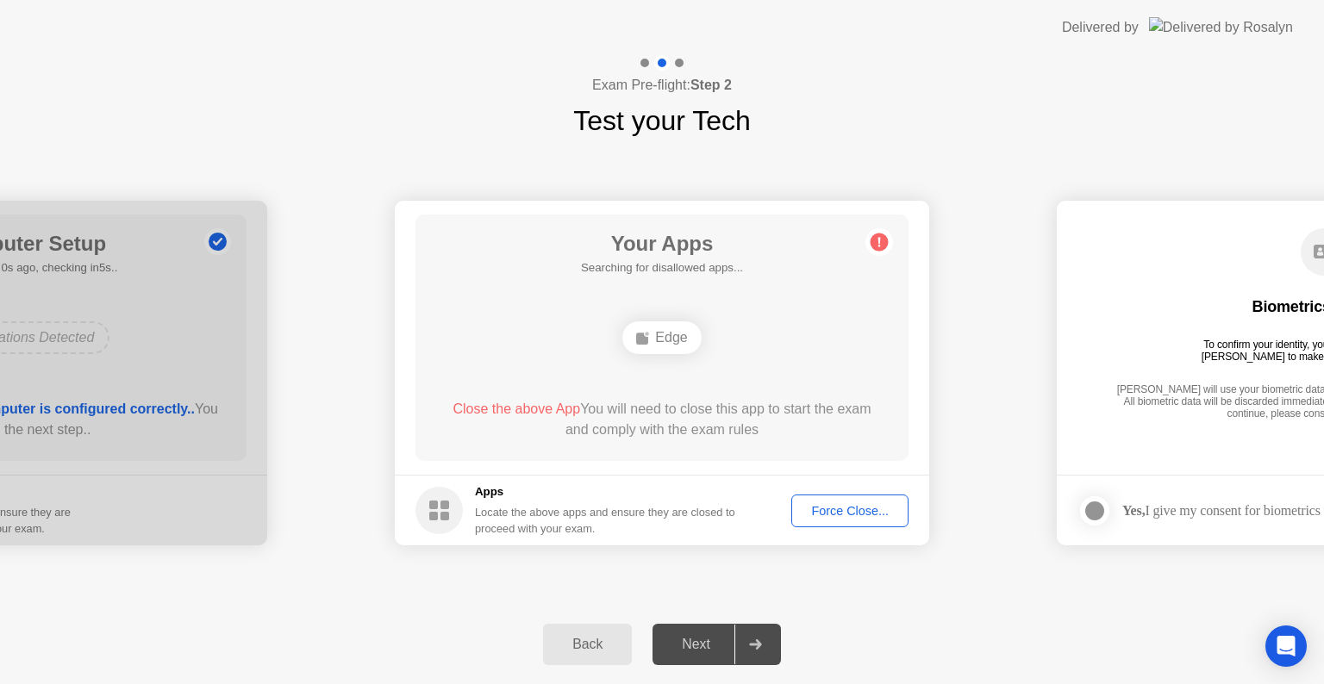
click at [825, 514] on div "Force Close..." at bounding box center [849, 511] width 105 height 14
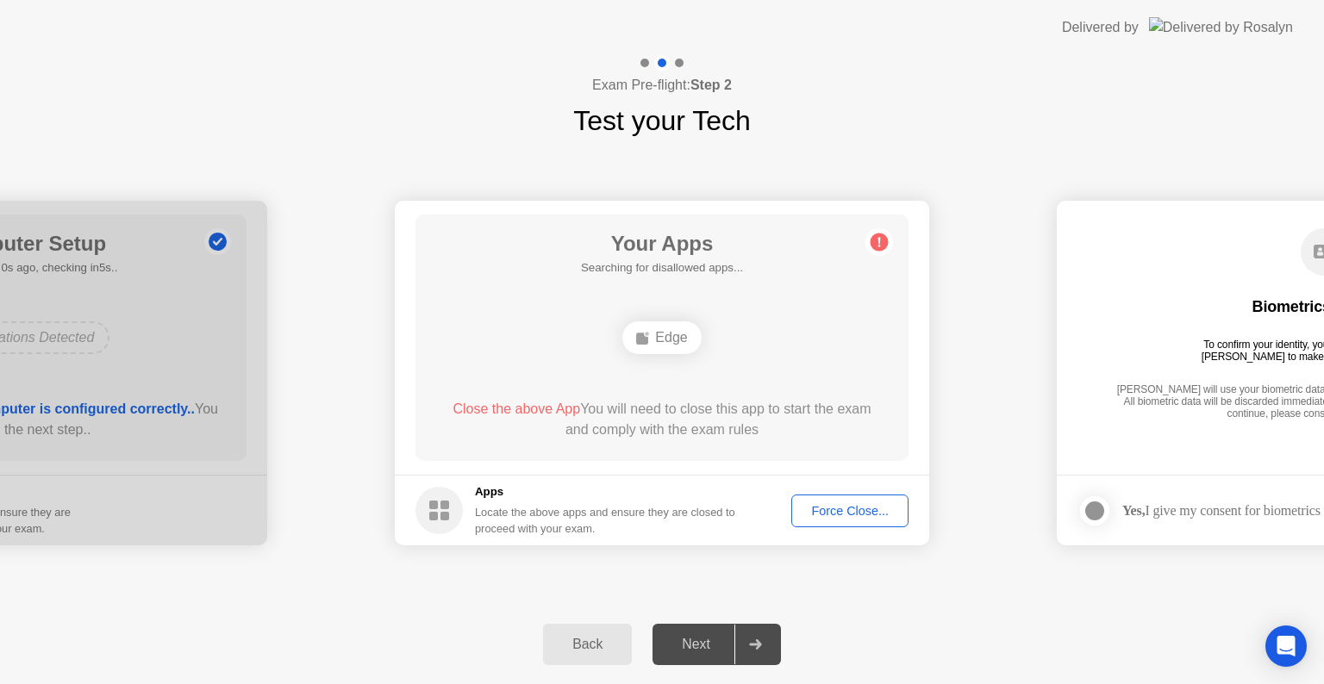
click at [820, 507] on div "Force Close..." at bounding box center [849, 511] width 105 height 14
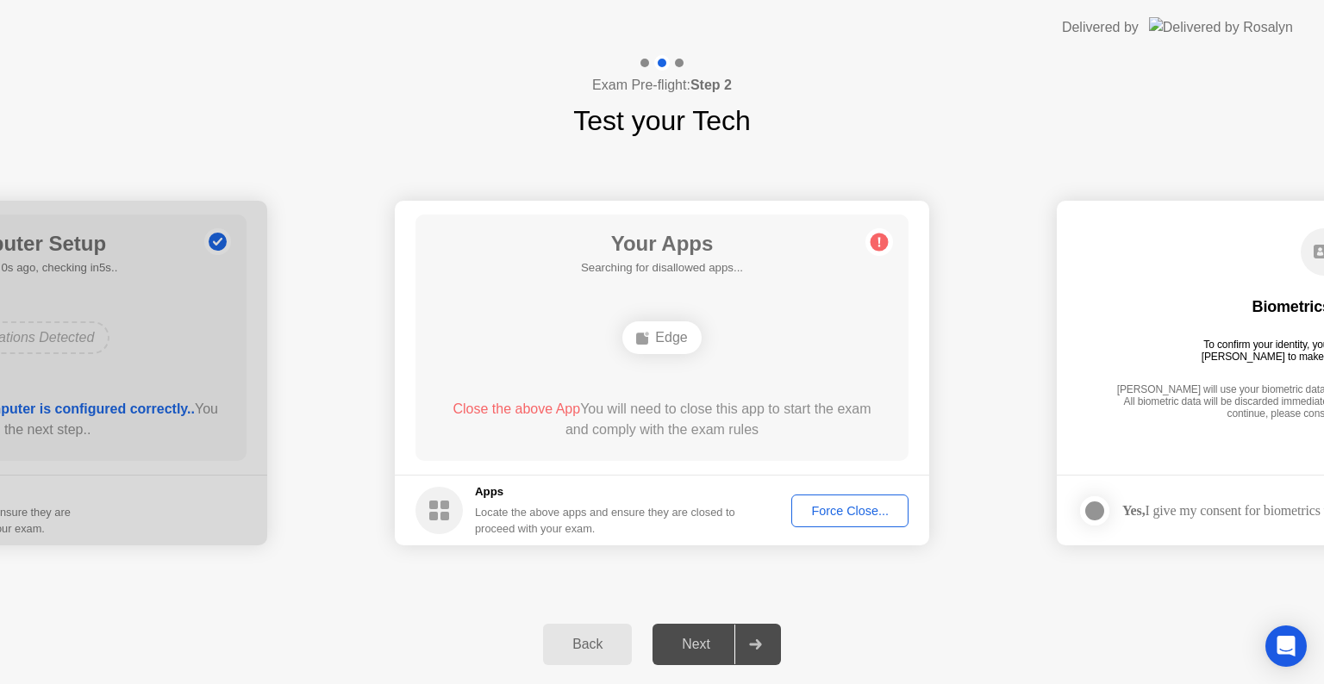
click at [710, 637] on div "Next" at bounding box center [695, 645] width 77 height 16
click at [782, 638] on div "Back Next" at bounding box center [662, 644] width 1324 height 79
drag, startPoint x: 782, startPoint y: 638, endPoint x: 771, endPoint y: 641, distance: 11.7
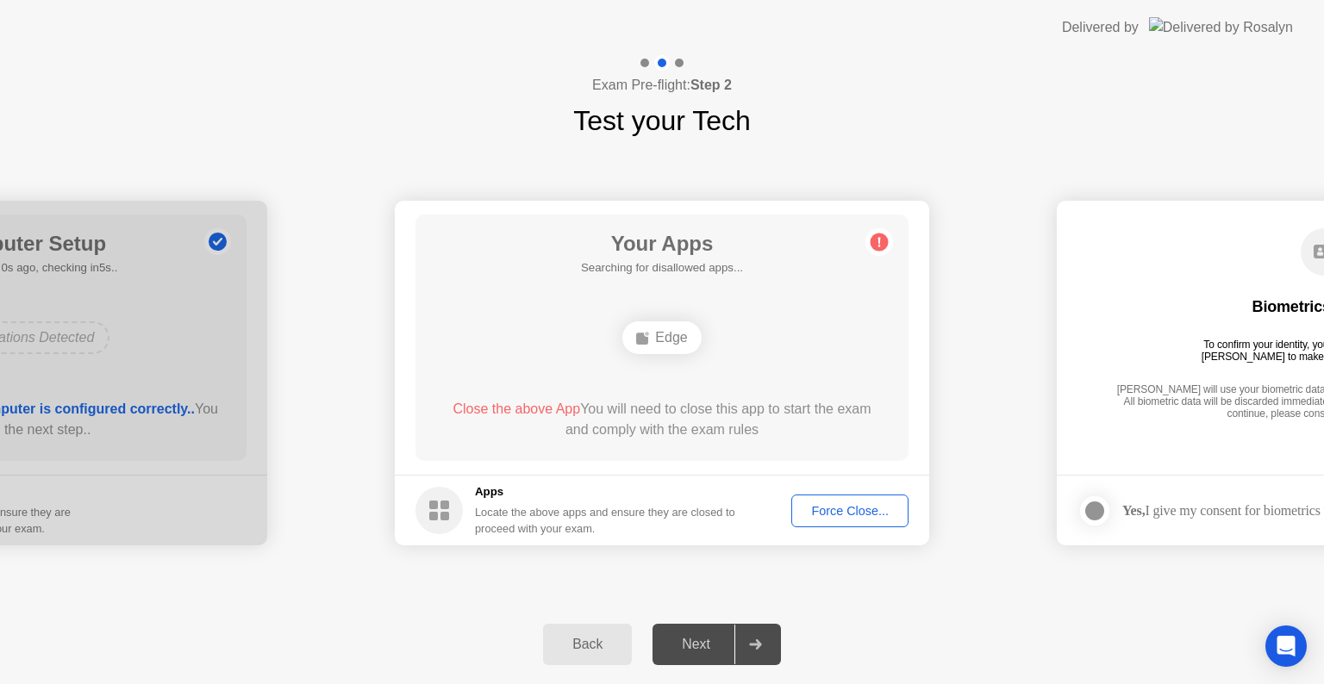
click at [771, 641] on div "Back Next" at bounding box center [662, 644] width 1324 height 79
click at [770, 641] on div at bounding box center [754, 645] width 41 height 40
drag, startPoint x: 933, startPoint y: 571, endPoint x: 634, endPoint y: 589, distance: 299.5
click at [634, 591] on div "**********" at bounding box center [662, 373] width 1324 height 464
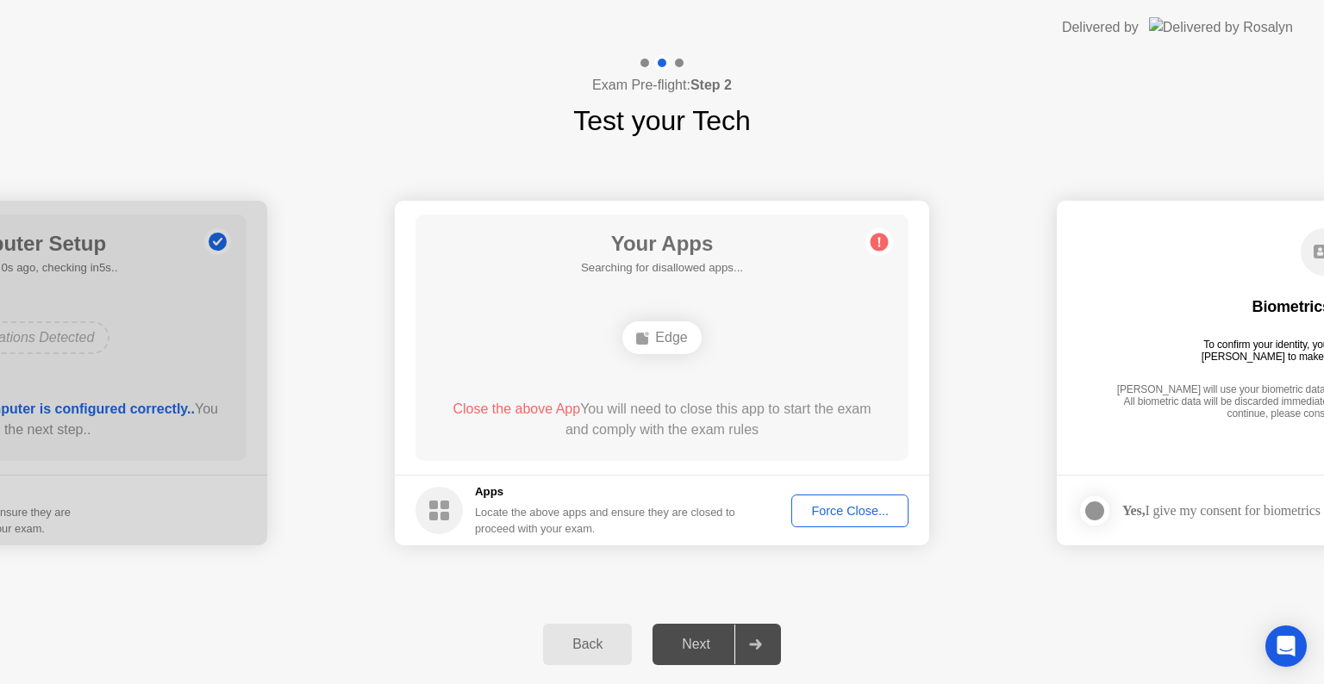
drag, startPoint x: 1172, startPoint y: 369, endPoint x: 722, endPoint y: 386, distance: 450.1
drag, startPoint x: 1017, startPoint y: 403, endPoint x: 528, endPoint y: 455, distance: 491.3
drag, startPoint x: 913, startPoint y: 441, endPoint x: 490, endPoint y: 472, distance: 424.2
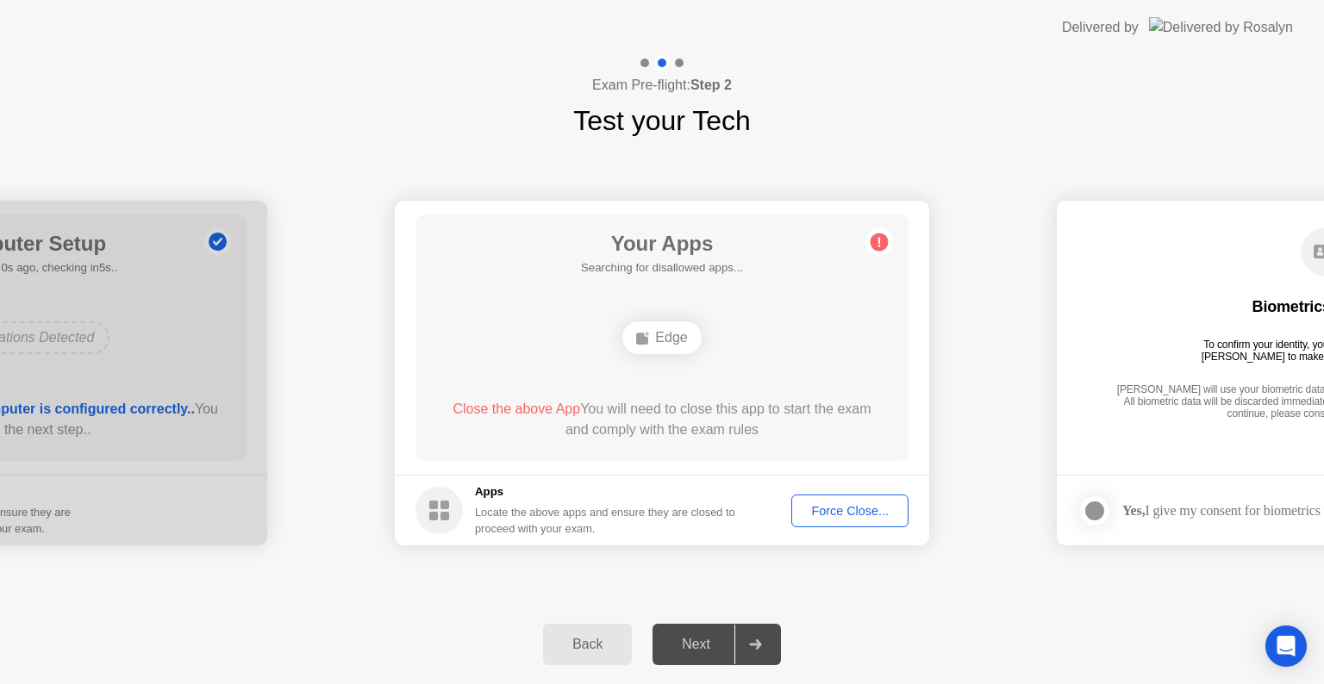
click at [480, 479] on app-apps "Your Apps Searching for disallowed apps... Edge Close the above App You will ne…" at bounding box center [662, 373] width 534 height 345
click at [648, 486] on app-apps "Your Apps Searching for disallowed apps... Edge Close the above App You will ne…" at bounding box center [662, 373] width 534 height 345
click at [1111, 507] on label at bounding box center [1099, 511] width 45 height 34
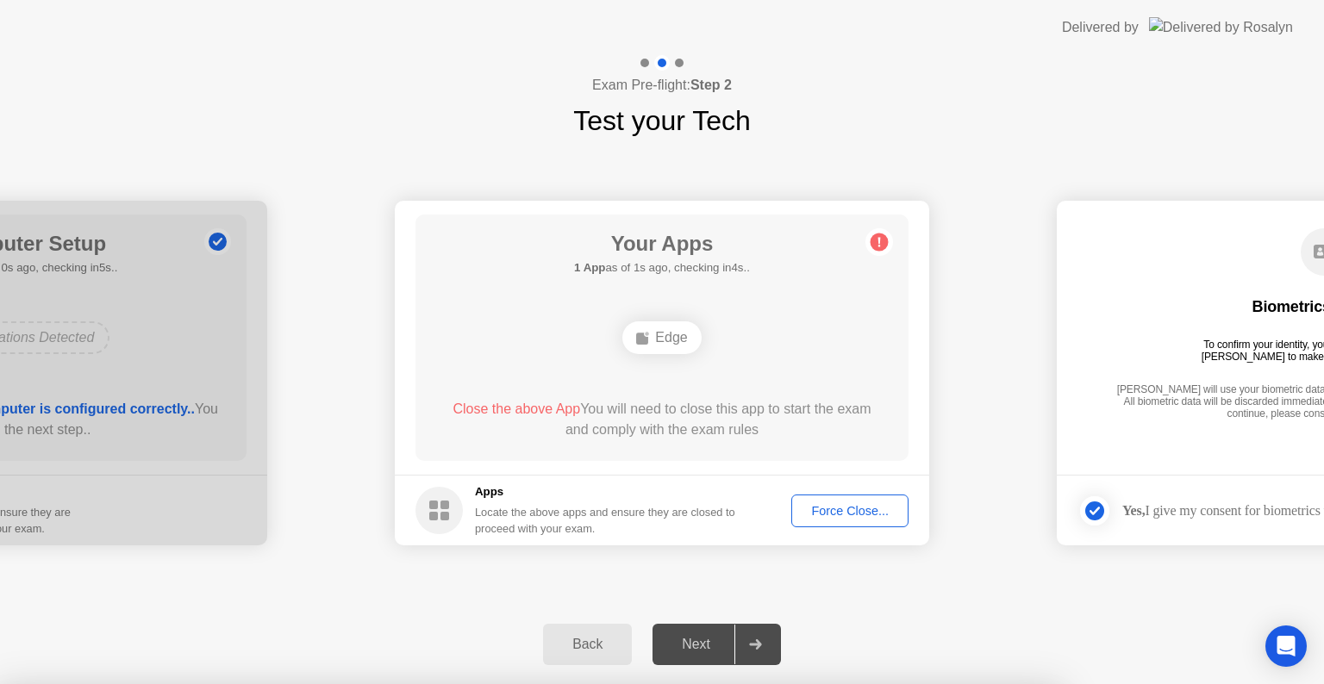
click at [1082, 683] on div at bounding box center [662, 684] width 1324 height 0
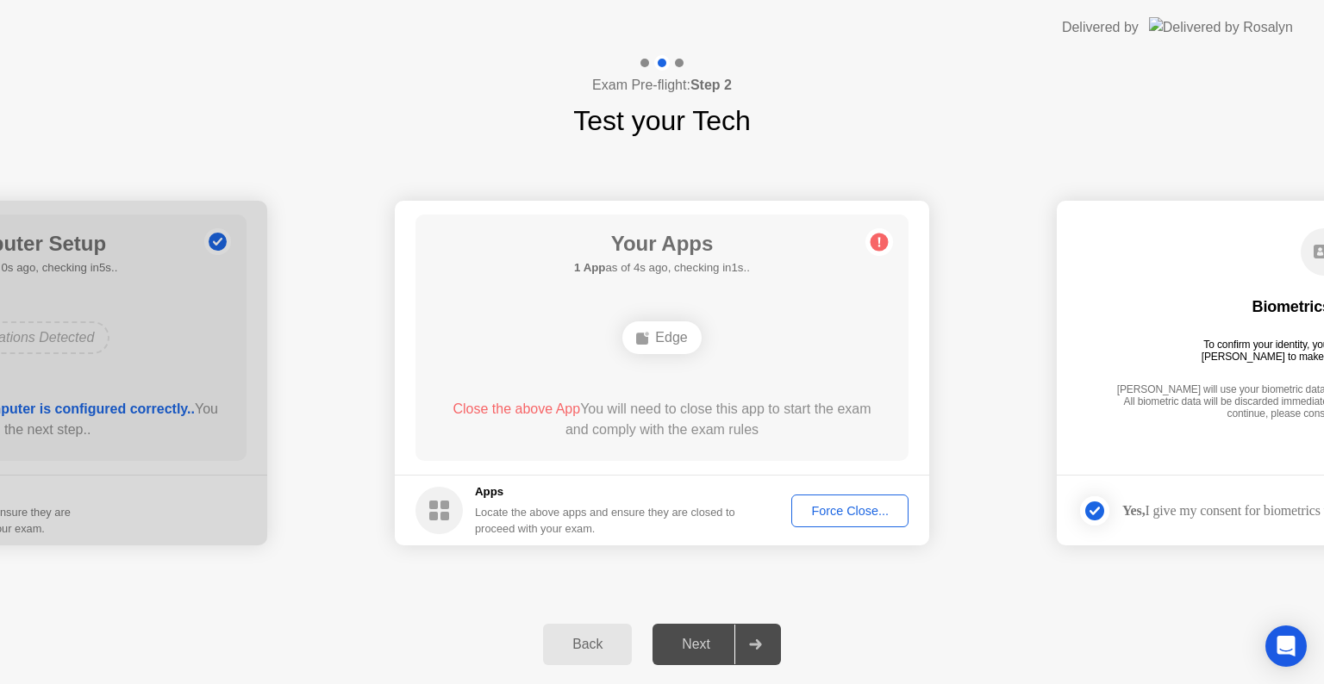
click at [850, 486] on footer "Apps Locate the above apps and ensure they are closed to proceed with your exam…" at bounding box center [662, 510] width 534 height 71
click at [1100, 506] on div at bounding box center [1094, 511] width 21 height 21
drag, startPoint x: 1215, startPoint y: 477, endPoint x: 925, endPoint y: 581, distance: 308.2
click at [1018, 576] on div "**********" at bounding box center [662, 373] width 1324 height 464
click at [682, 645] on div "Next" at bounding box center [695, 645] width 77 height 16
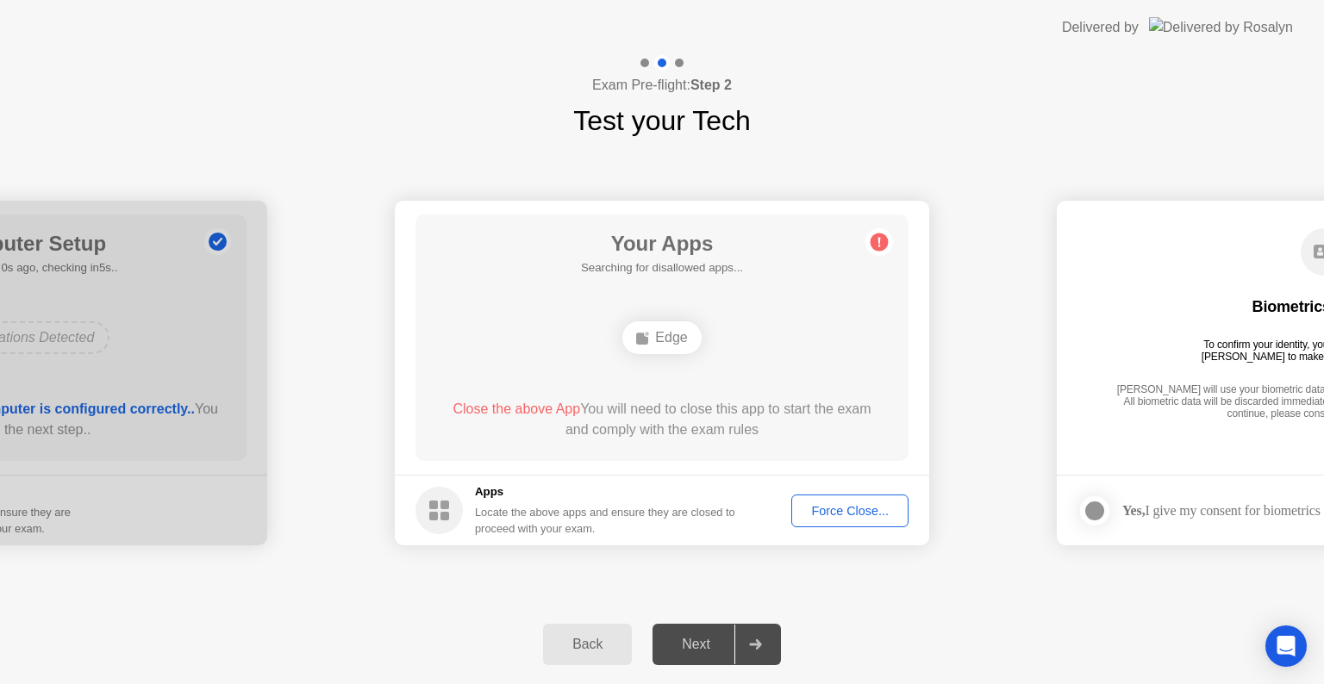
click at [707, 643] on div "Next" at bounding box center [695, 645] width 77 height 16
click at [827, 507] on div "Force Close..." at bounding box center [849, 511] width 105 height 14
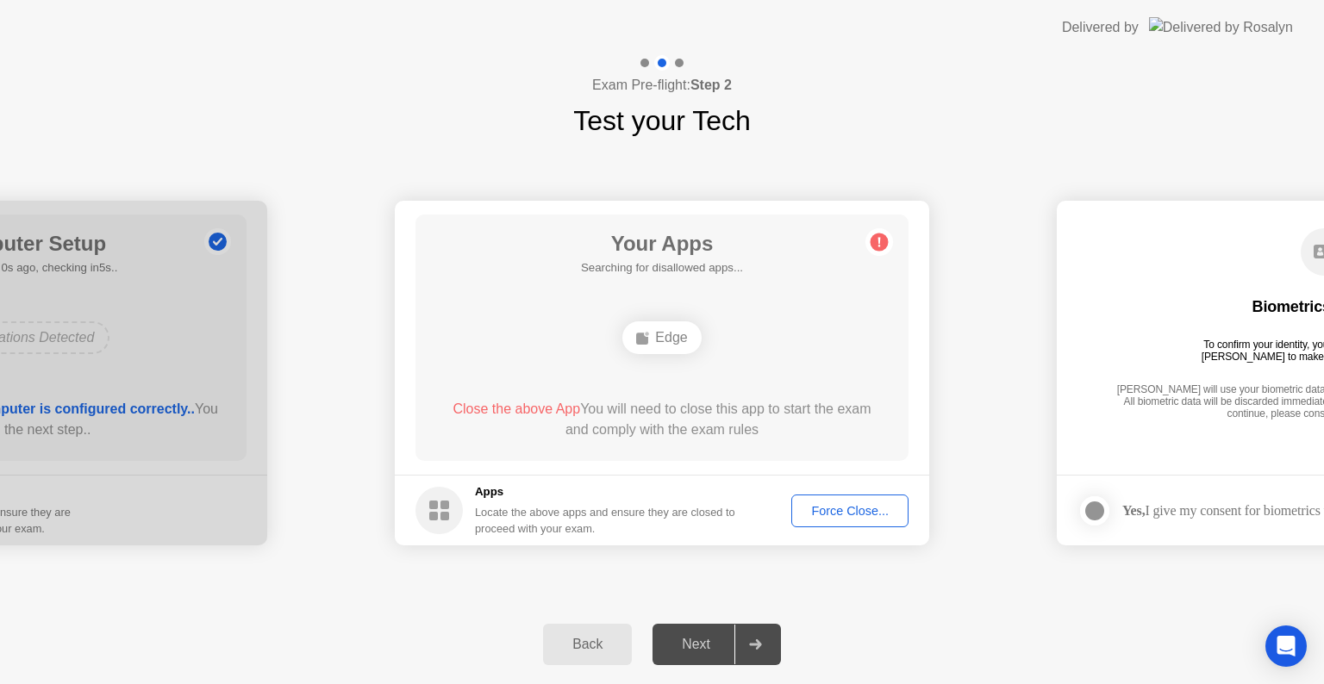
click at [839, 510] on div "Force Close..." at bounding box center [849, 511] width 105 height 14
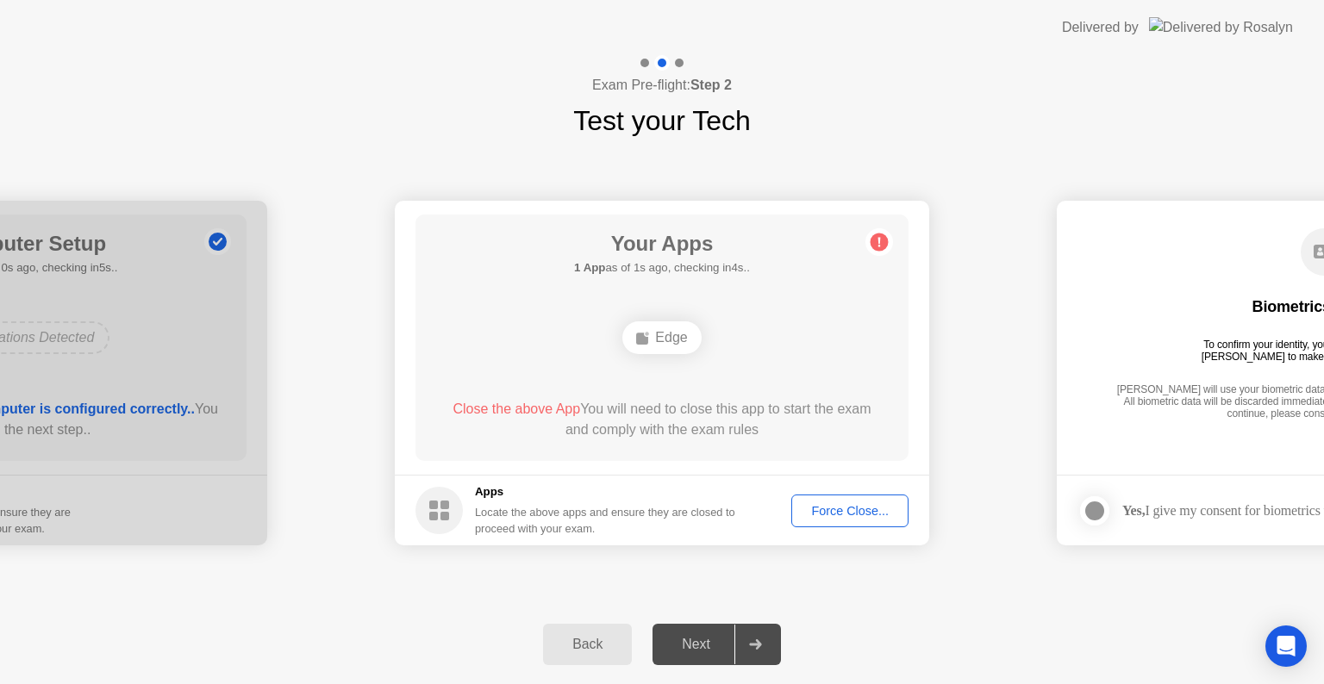
click at [689, 648] on div "Next" at bounding box center [695, 645] width 77 height 16
click at [593, 645] on div "Back" at bounding box center [587, 645] width 78 height 16
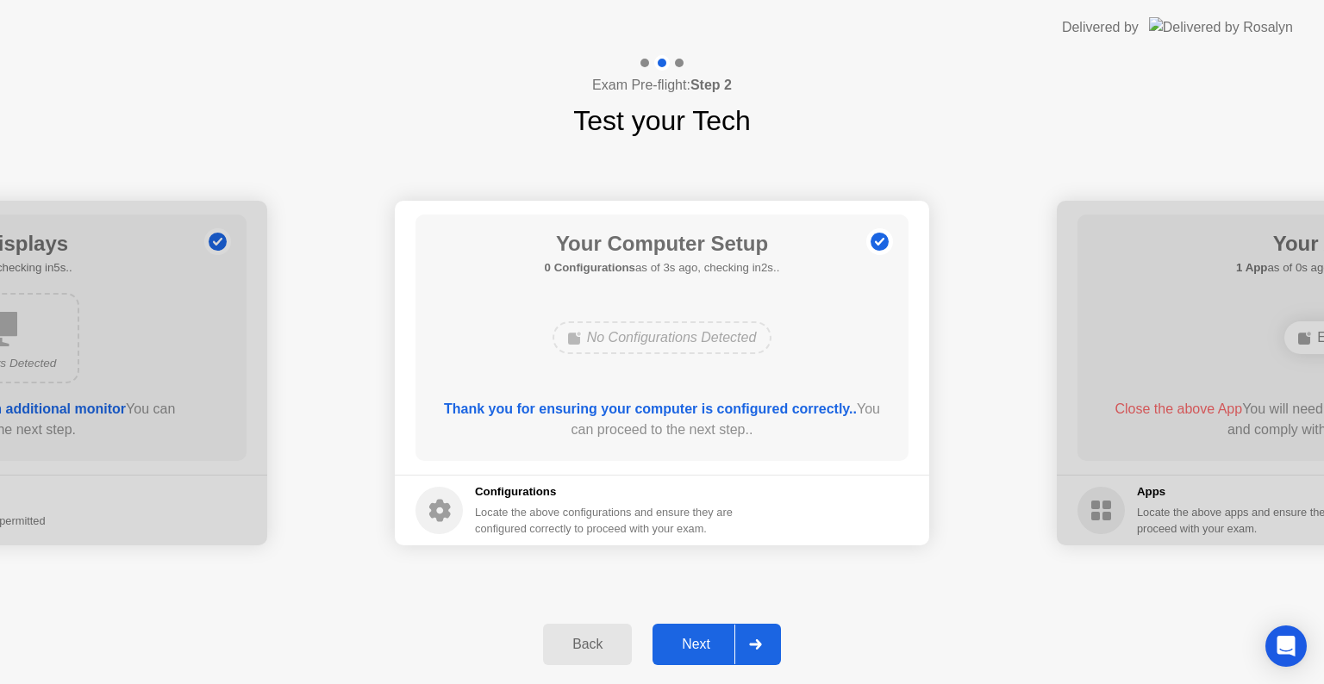
click at [692, 644] on div "Next" at bounding box center [695, 645] width 77 height 16
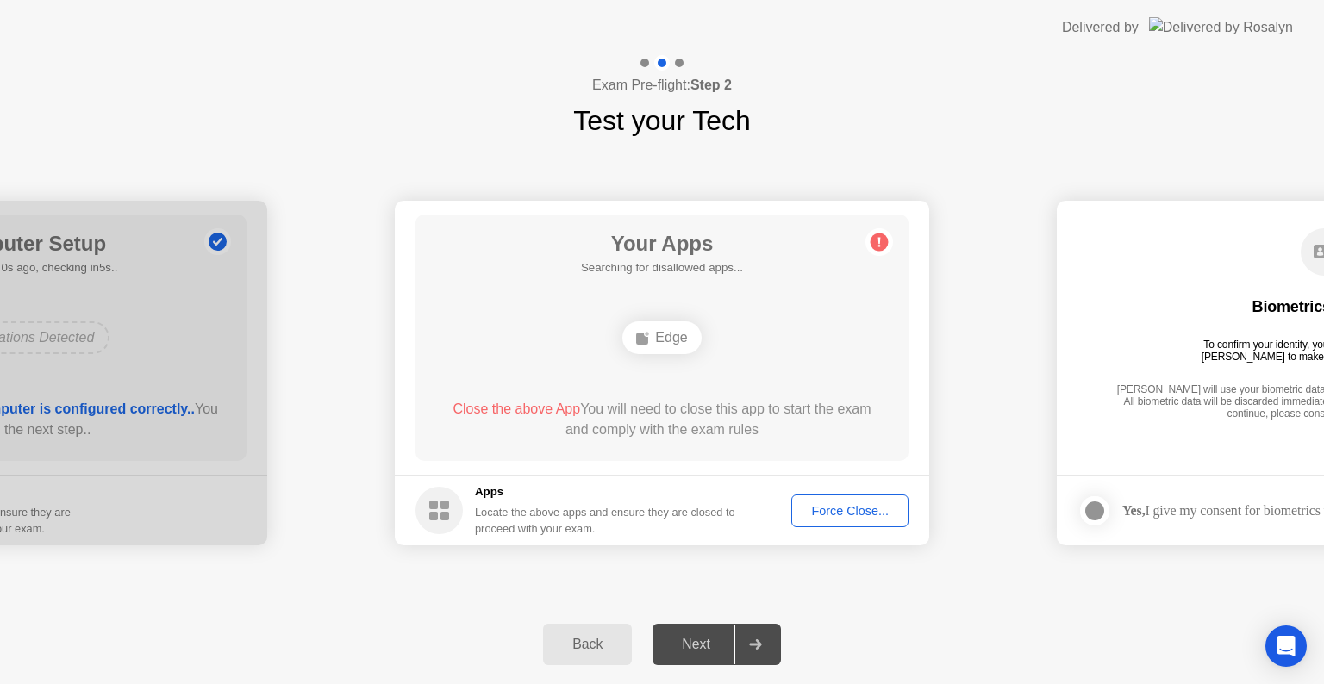
click at [873, 235] on circle at bounding box center [879, 243] width 18 height 18
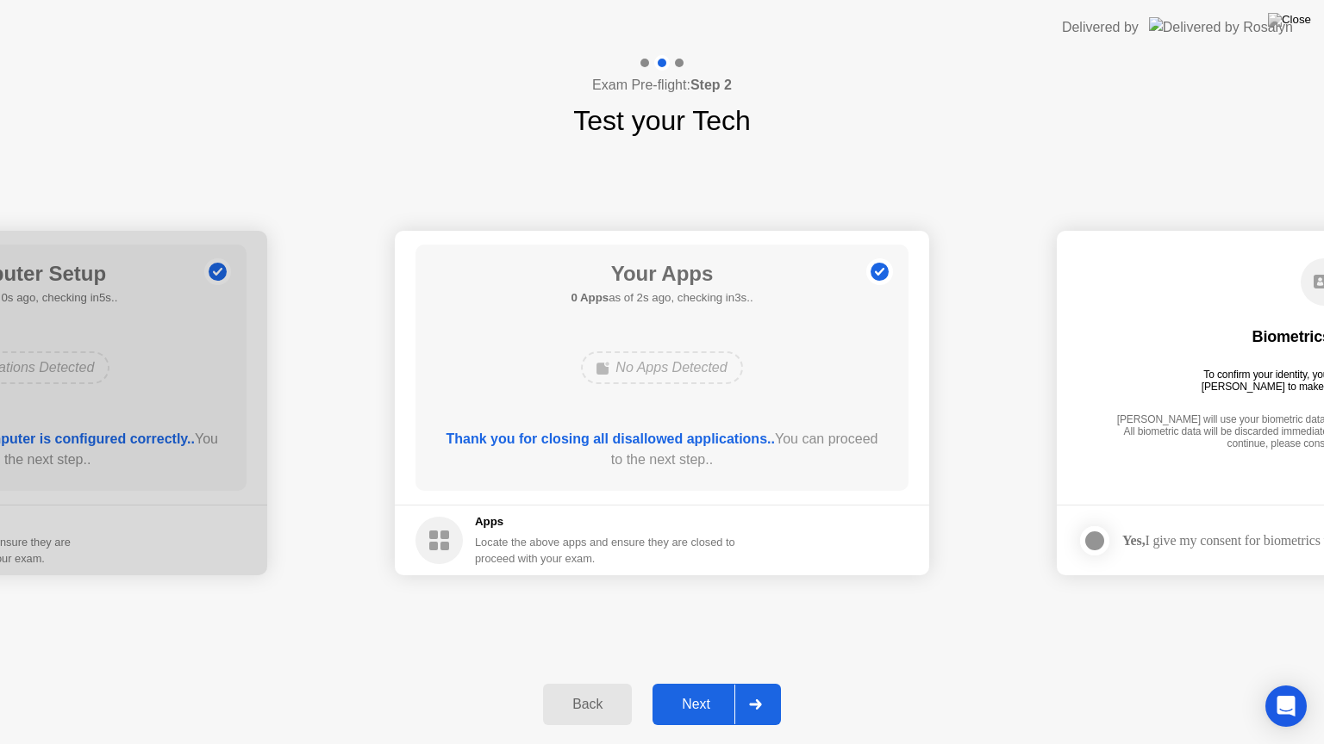
click at [703, 683] on div "Next" at bounding box center [695, 705] width 77 height 16
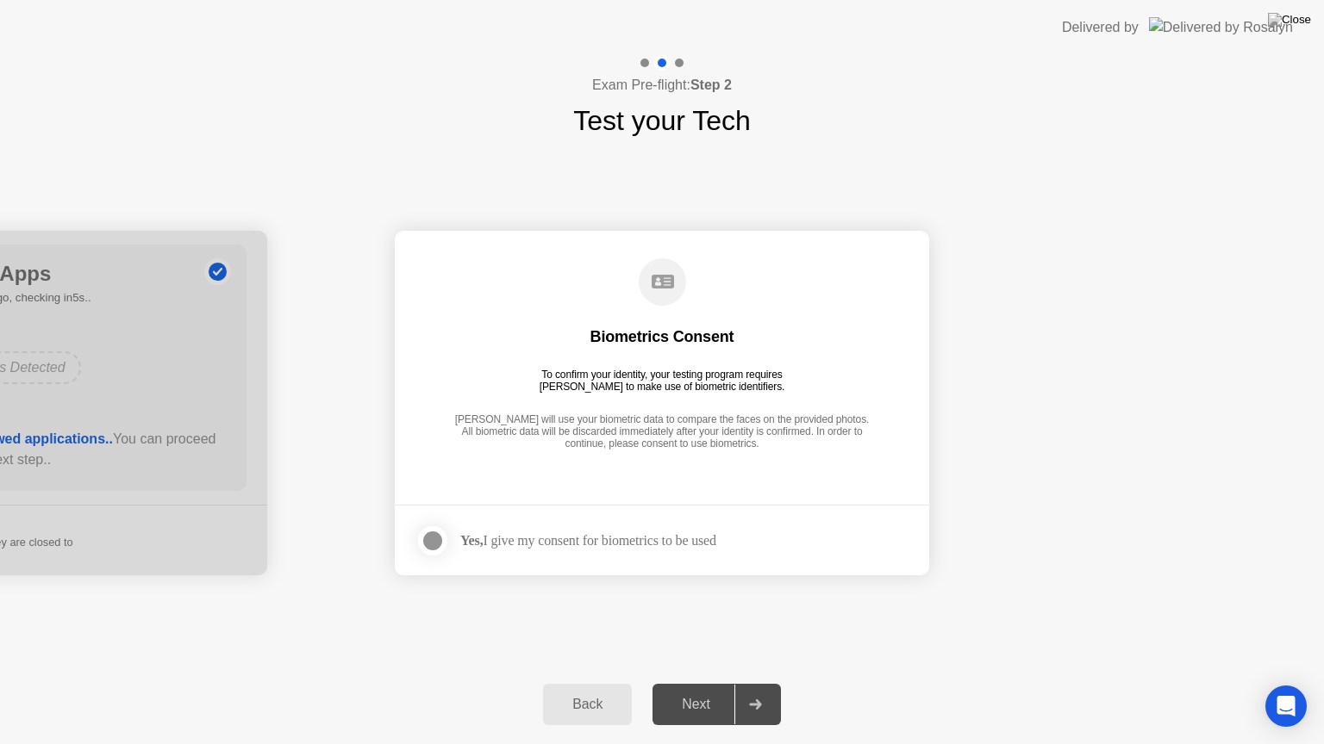
click at [697, 683] on div "Next" at bounding box center [695, 705] width 77 height 16
click at [433, 542] on div at bounding box center [432, 541] width 21 height 21
click at [707, 683] on div "Next" at bounding box center [695, 705] width 77 height 16
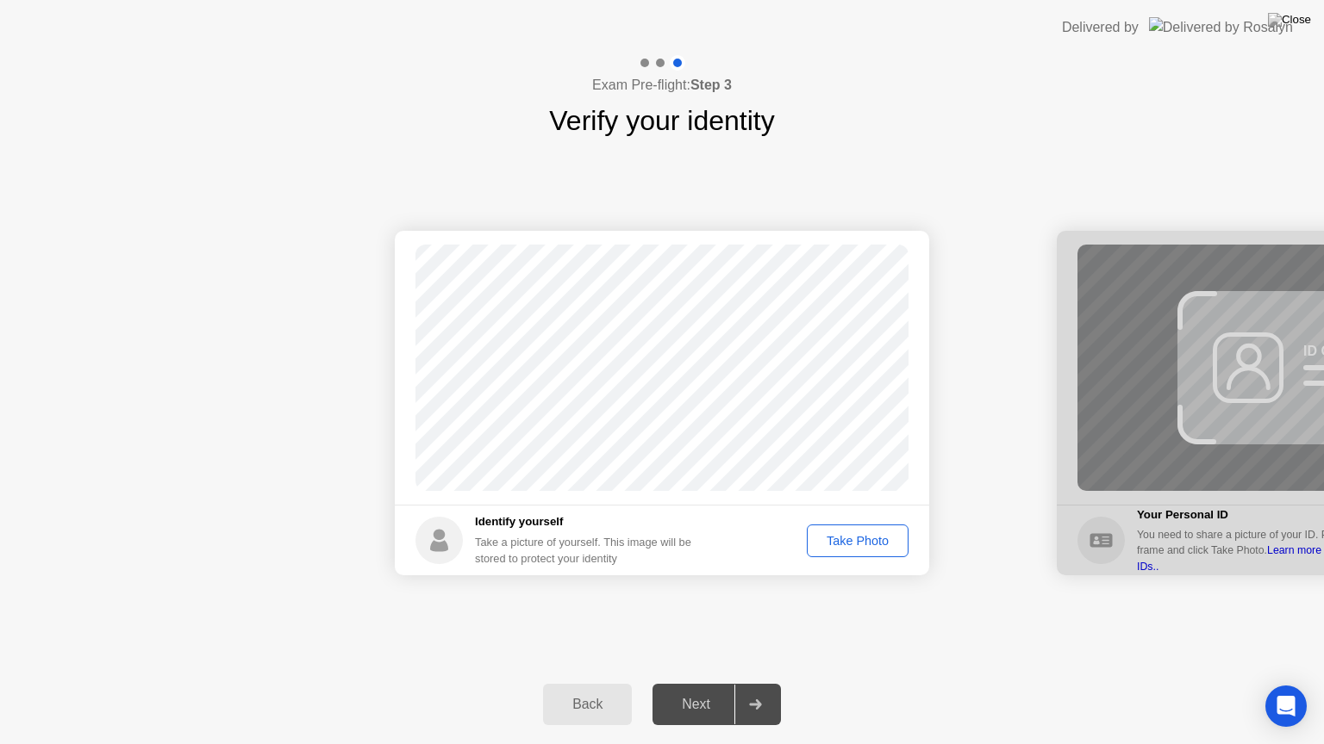
click at [848, 544] on div "Take Photo" at bounding box center [858, 541] width 90 height 14
click at [850, 539] on div "Retake" at bounding box center [868, 541] width 67 height 14
click at [707, 682] on div "Back Next" at bounding box center [662, 704] width 1324 height 79
click at [849, 538] on div "Take Photo" at bounding box center [858, 541] width 90 height 14
click at [696, 683] on div "Next" at bounding box center [695, 705] width 77 height 16
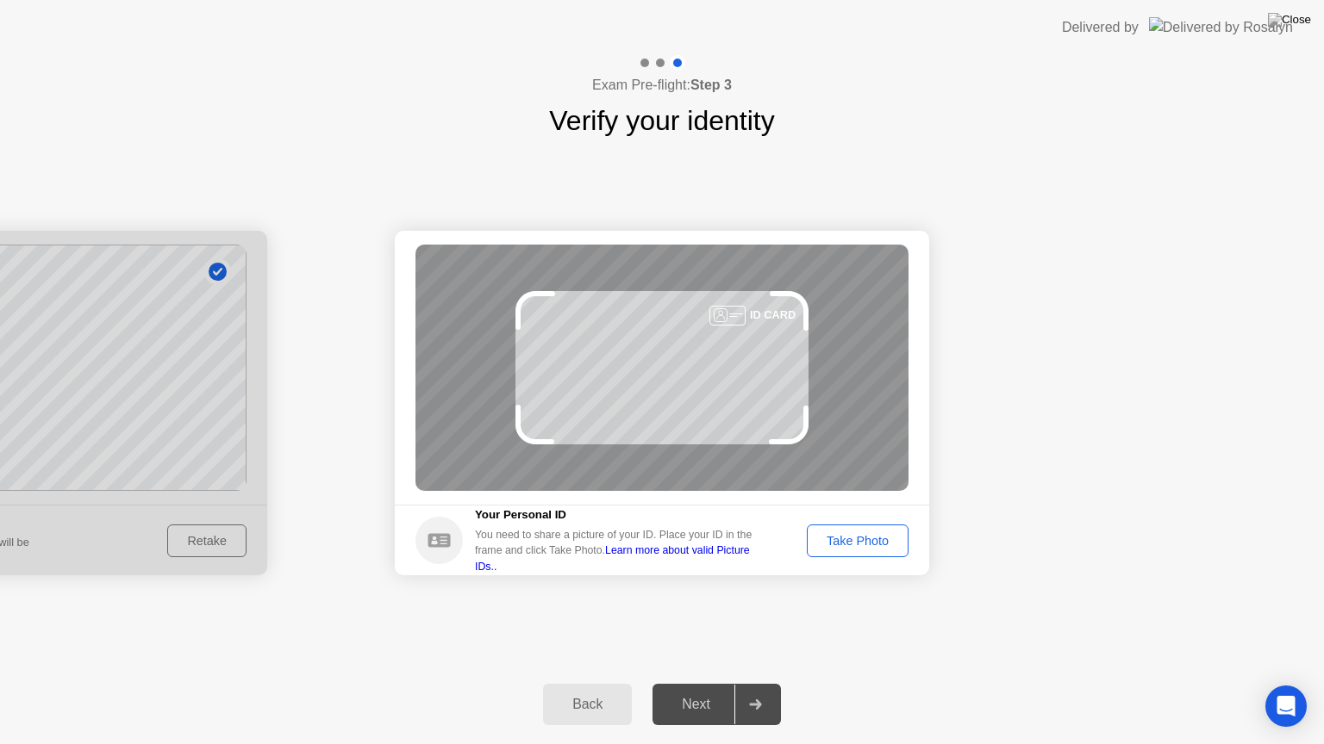
click at [875, 544] on div "Take Photo" at bounding box center [858, 541] width 90 height 14
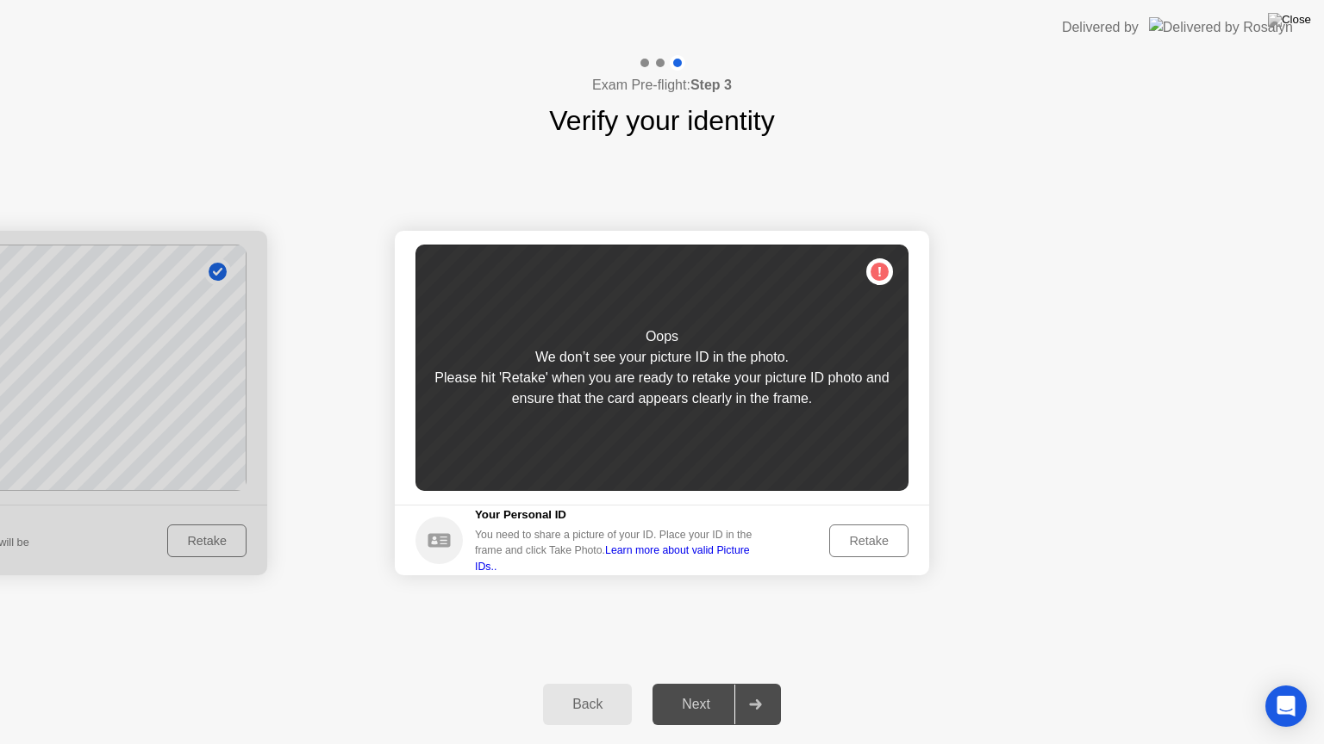
click at [860, 536] on div "Retake" at bounding box center [868, 541] width 67 height 14
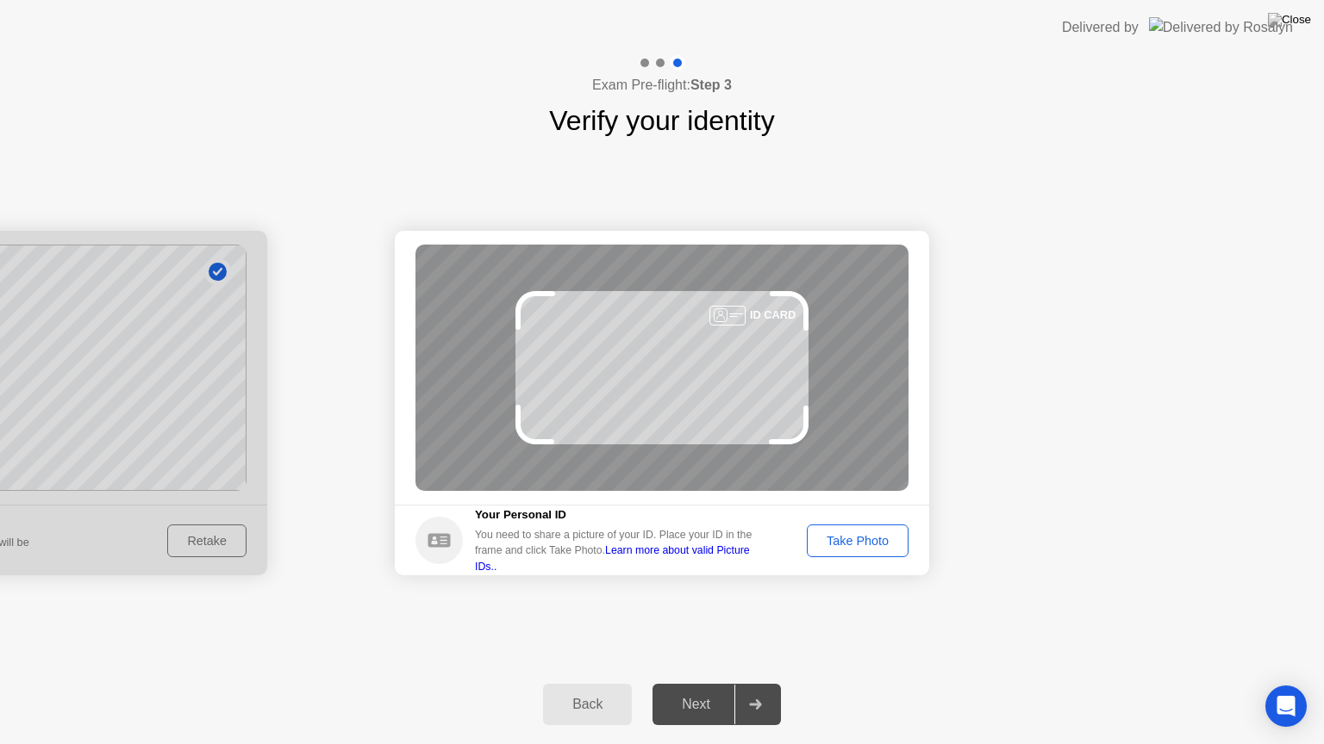
click at [870, 534] on div "Take Photo" at bounding box center [858, 541] width 90 height 14
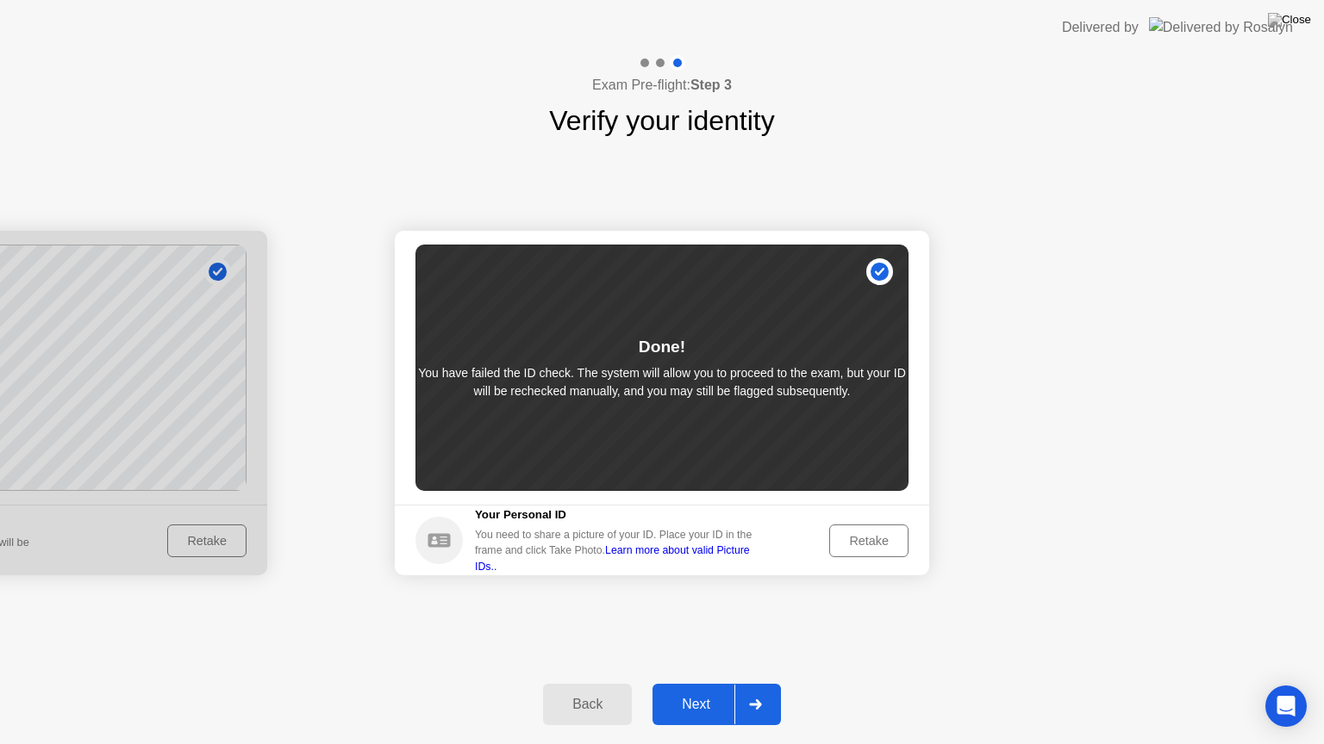
click at [707, 683] on div "Next" at bounding box center [695, 705] width 77 height 16
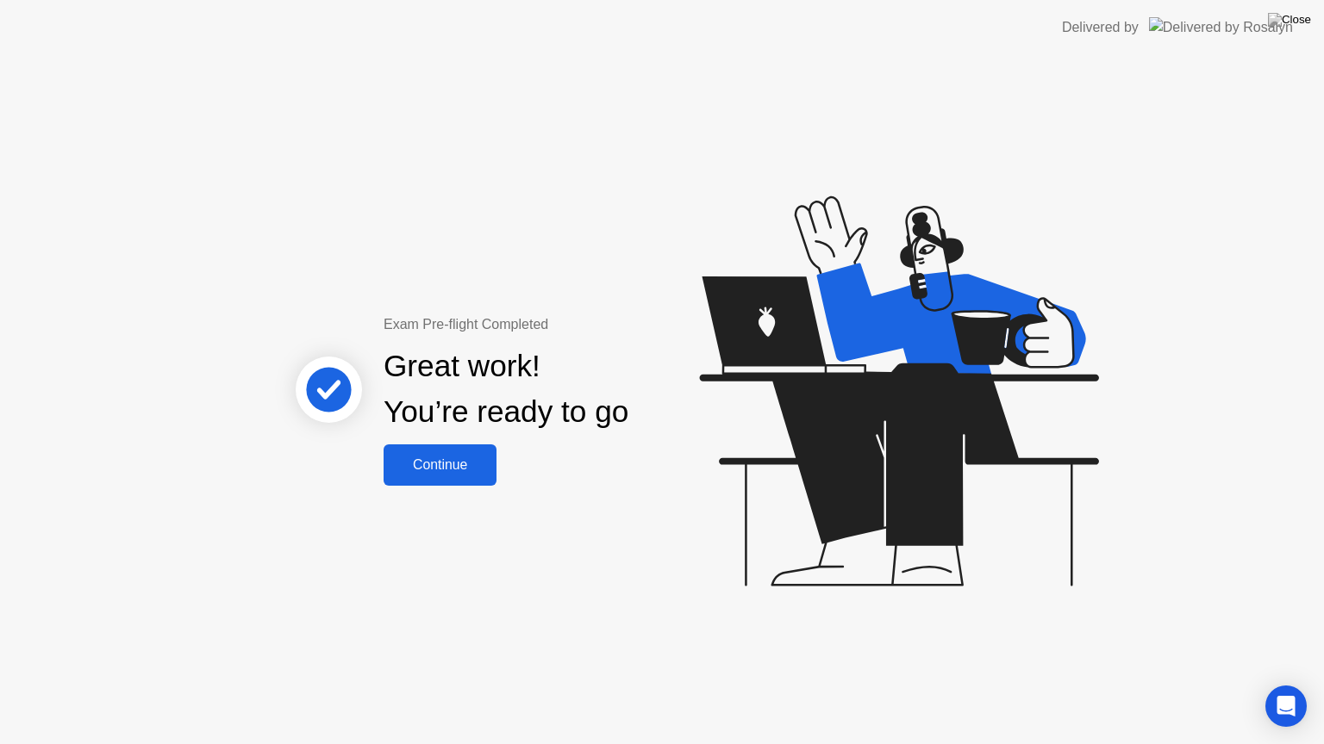
click at [474, 469] on div "Continue" at bounding box center [440, 466] width 103 height 16
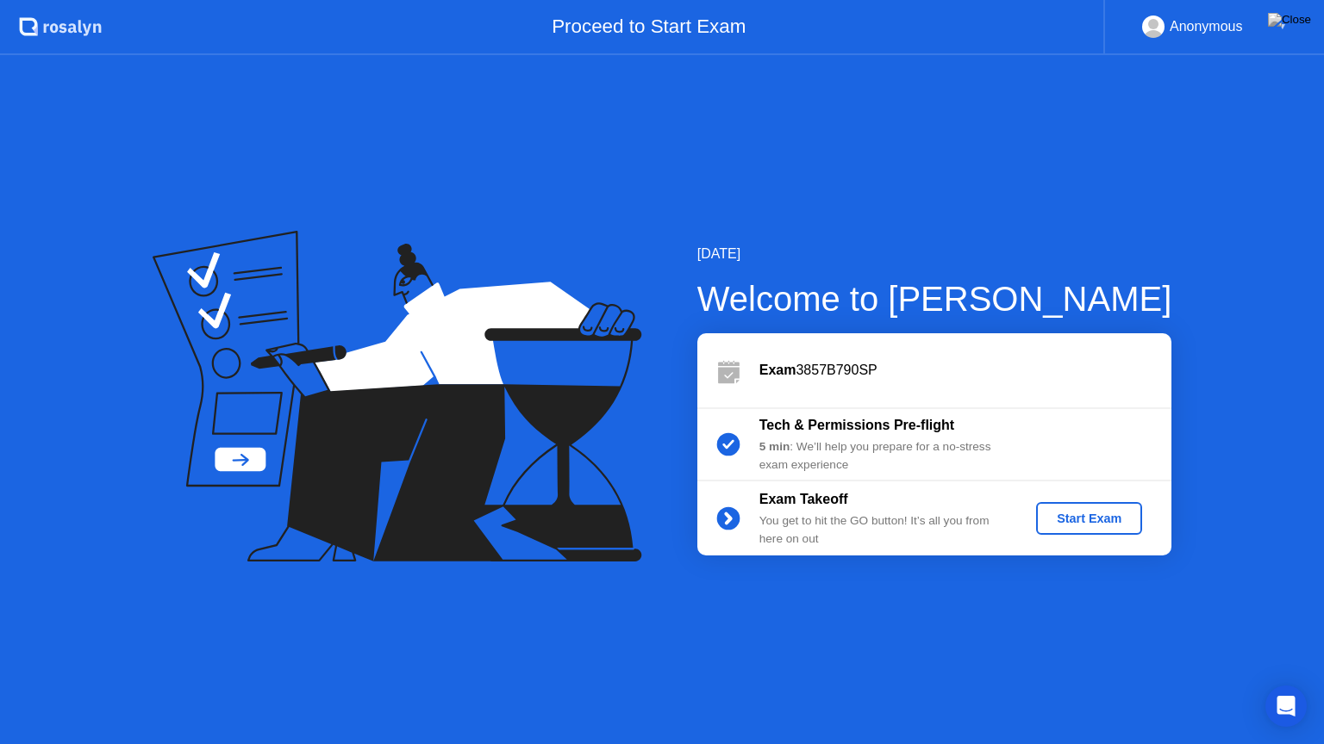
click at [1121, 502] on button "Start Exam" at bounding box center [1089, 518] width 106 height 33
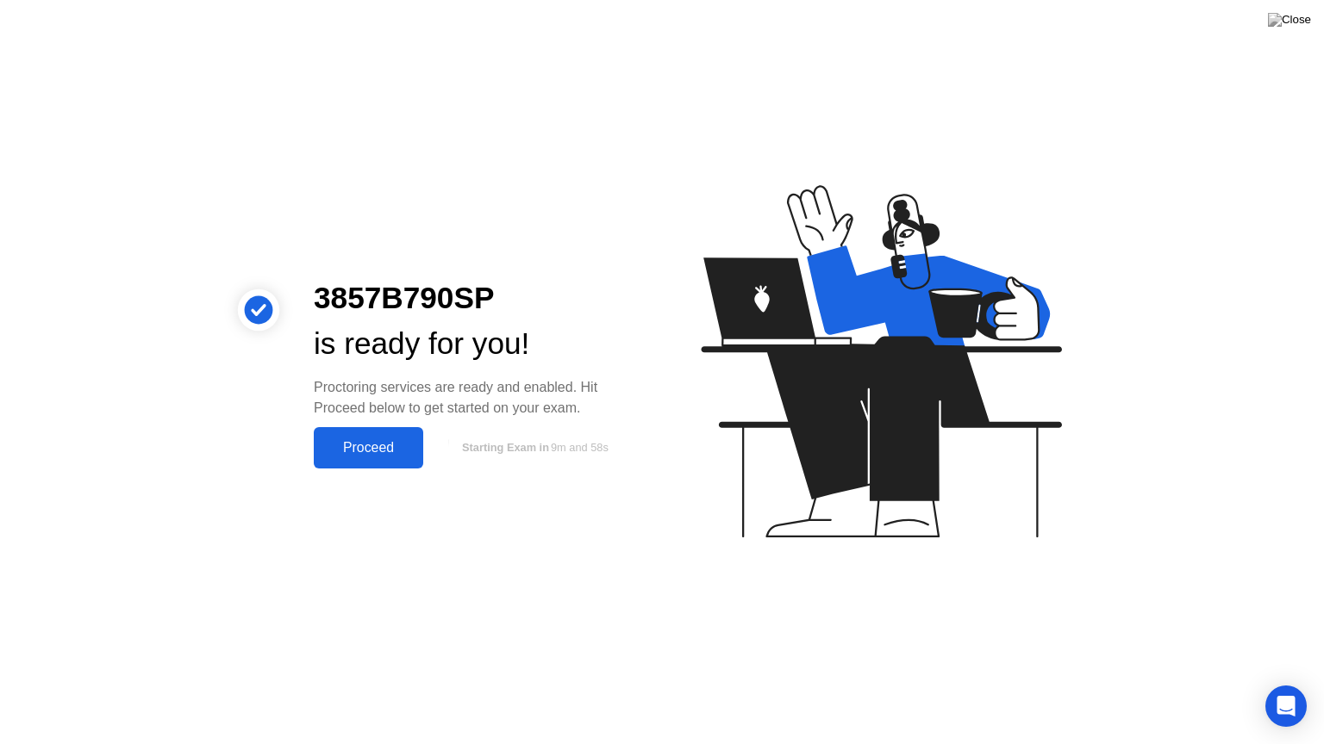
click at [371, 448] on div "Proceed" at bounding box center [368, 448] width 99 height 16
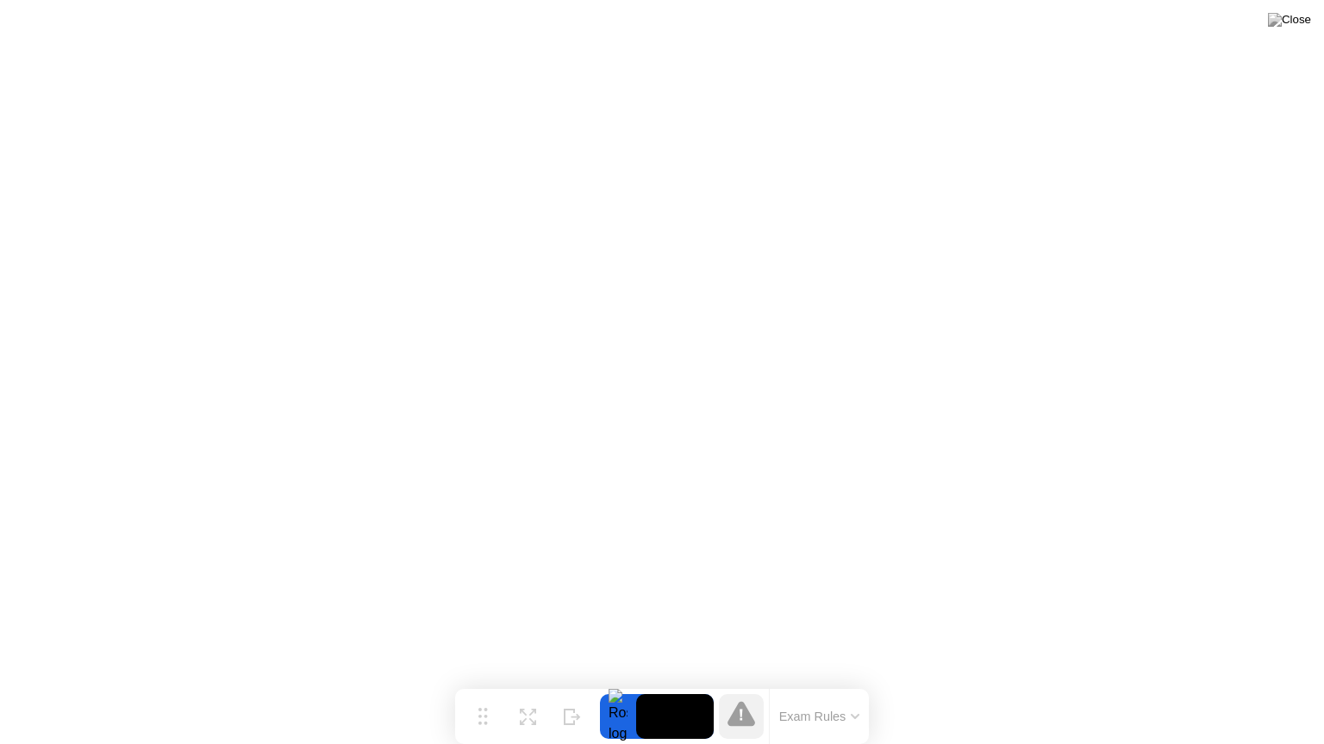
click at [838, 683] on button "Exam Rules" at bounding box center [819, 717] width 91 height 16
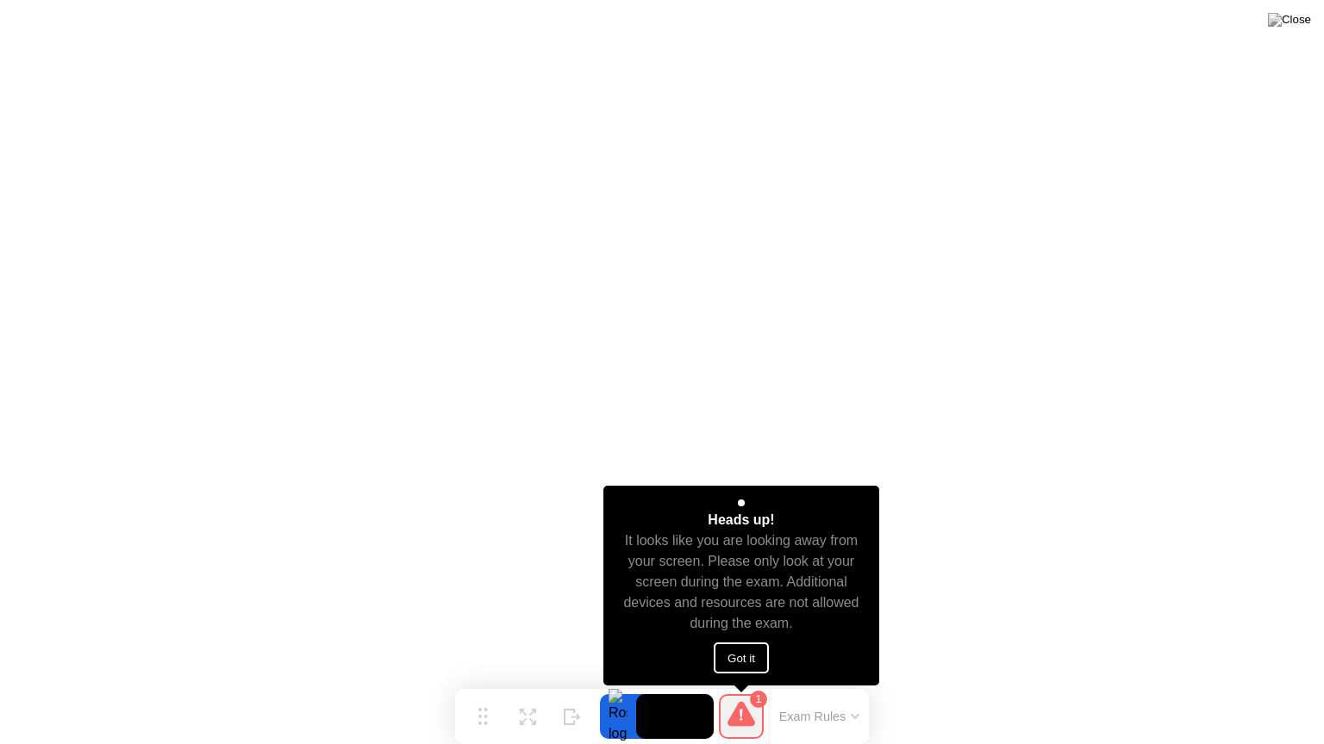
click at [756, 658] on button "Got it" at bounding box center [740, 658] width 55 height 31
